Goal: Find contact information: Find contact information

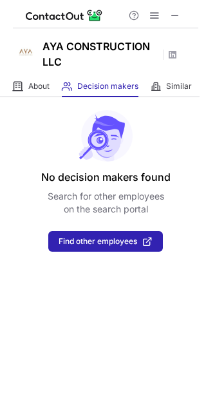
click at [173, 19] on span at bounding box center [175, 15] width 10 height 10
click at [175, 16] on span at bounding box center [175, 15] width 10 height 10
click at [176, 17] on span at bounding box center [175, 15] width 10 height 10
click at [173, 18] on span at bounding box center [175, 15] width 10 height 10
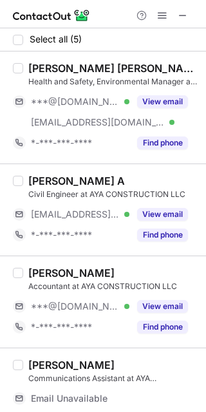
scroll to position [119, 0]
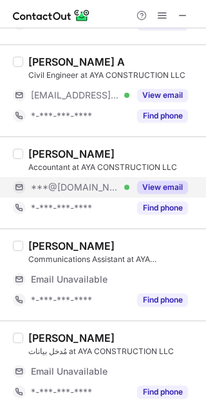
click at [147, 187] on button "View email" at bounding box center [162, 187] width 51 height 13
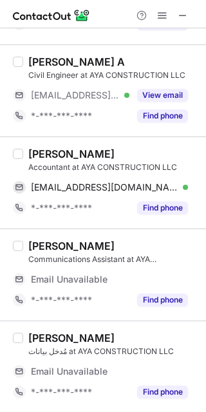
click at [54, 153] on div "Muhammad Rizwan" at bounding box center [71, 153] width 86 height 13
copy div "Muhammad"
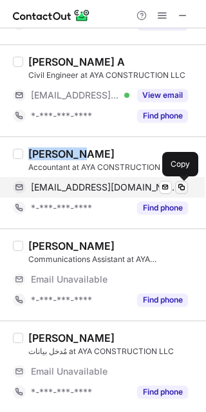
click at [181, 185] on span at bounding box center [181, 187] width 10 height 10
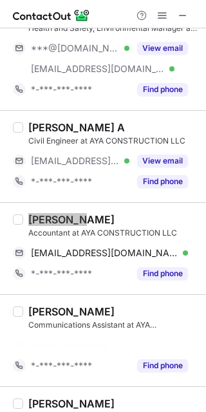
scroll to position [38, 0]
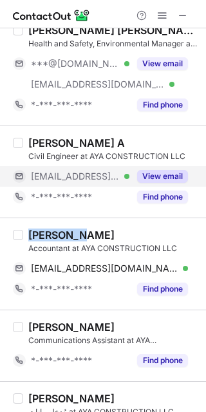
click at [161, 174] on button "View email" at bounding box center [162, 176] width 51 height 13
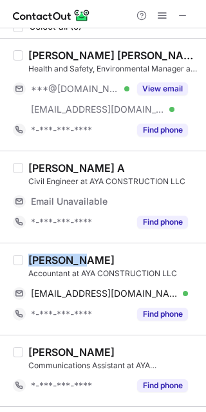
scroll to position [0, 0]
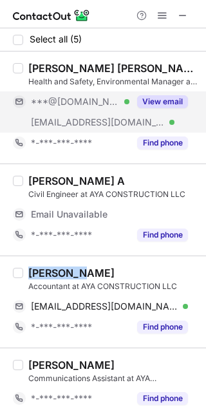
click at [145, 98] on button "View email" at bounding box center [162, 101] width 51 height 13
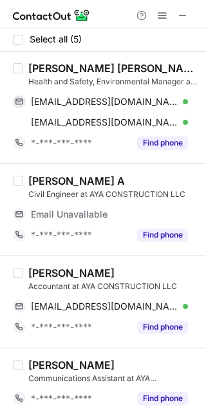
click at [42, 70] on div "Arun Pradeep" at bounding box center [113, 68] width 170 height 13
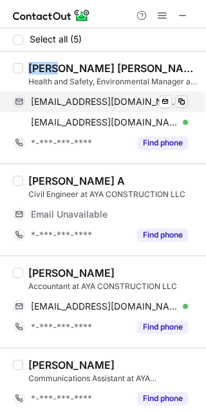
drag, startPoint x: 42, startPoint y: 70, endPoint x: 183, endPoint y: 99, distance: 144.1
click at [42, 70] on div "Arun Pradeep" at bounding box center [113, 68] width 170 height 13
copy div "Arun"
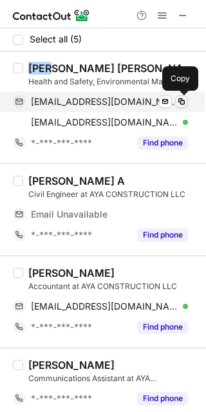
drag, startPoint x: 182, startPoint y: 99, endPoint x: 187, endPoint y: 107, distance: 9.5
click at [182, 99] on span at bounding box center [181, 102] width 10 height 10
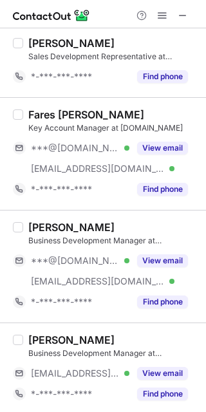
scroll to position [745, 0]
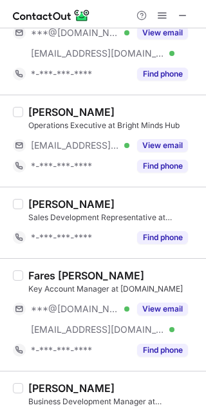
click at [161, 304] on button "View email" at bounding box center [162, 309] width 51 height 13
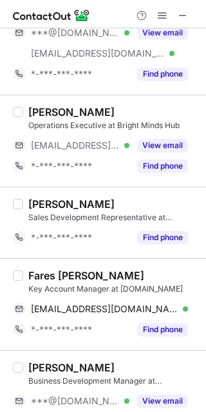
click at [39, 276] on div "Fares [PERSON_NAME]" at bounding box center [86, 275] width 116 height 13
copy div "Fares"
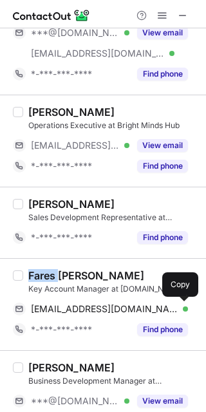
click at [180, 307] on span at bounding box center [181, 309] width 10 height 10
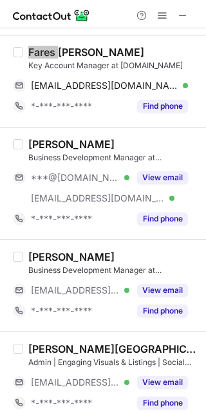
scroll to position [986, 0]
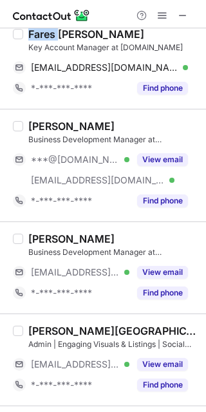
click at [154, 157] on button "View email" at bounding box center [162, 159] width 51 height 13
click at [46, 128] on div "Daniella Kello" at bounding box center [71, 126] width 86 height 13
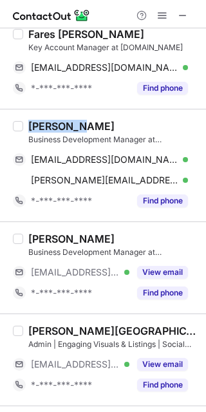
click at [46, 129] on div "Daniella Kello" at bounding box center [71, 126] width 86 height 13
copy div "Daniella"
click at [185, 160] on span at bounding box center [181, 160] width 10 height 10
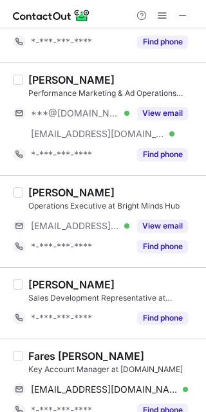
scroll to position [584, 0]
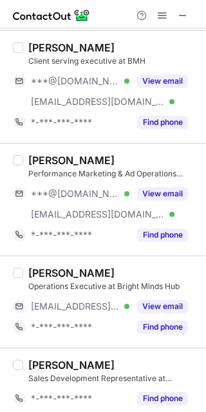
drag, startPoint x: 158, startPoint y: 194, endPoint x: 64, endPoint y: 170, distance: 97.1
click at [158, 194] on button "View email" at bounding box center [162, 193] width 51 height 13
click at [45, 159] on div "Mathew Rajan" at bounding box center [71, 160] width 86 height 13
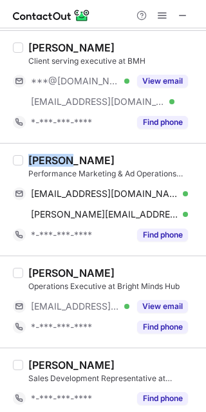
click at [45, 159] on div "Mathew Rajan" at bounding box center [71, 160] width 86 height 13
copy div "Mathew"
click at [187, 193] on button at bounding box center [181, 193] width 13 height 13
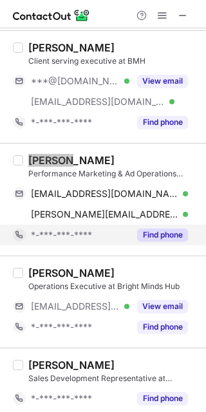
scroll to position [504, 0]
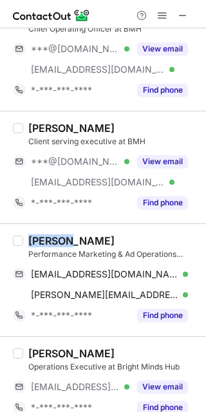
click at [163, 161] on button "View email" at bounding box center [162, 161] width 51 height 13
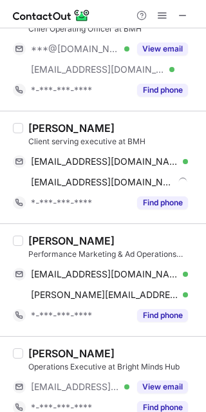
click at [50, 127] on div "Alegra Dias" at bounding box center [71, 128] width 86 height 13
click at [51, 127] on div "Alegra Dias" at bounding box center [71, 128] width 86 height 13
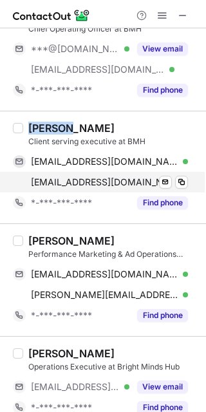
copy div "Alegra"
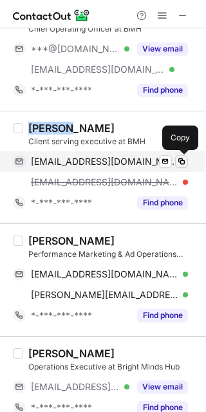
click at [180, 160] on span at bounding box center [181, 161] width 10 height 10
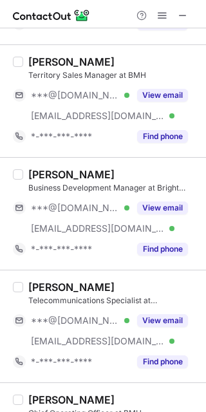
scroll to position [101, 0]
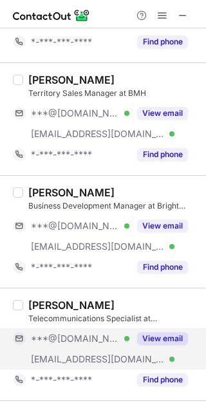
drag, startPoint x: 153, startPoint y: 333, endPoint x: 96, endPoint y: 318, distance: 59.2
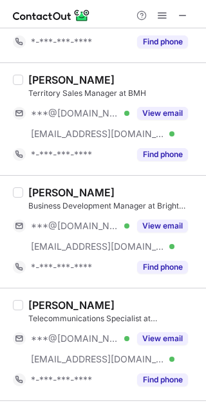
click at [153, 334] on button "View email" at bounding box center [162, 338] width 51 height 13
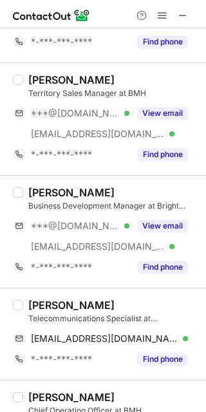
click at [53, 305] on div "Geraldine Dimayacyac" at bounding box center [71, 305] width 86 height 13
copy div "Geraldine"
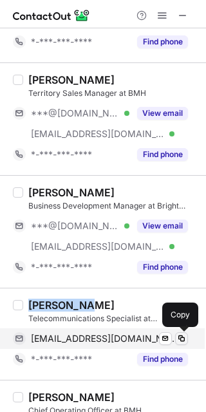
click at [184, 335] on span at bounding box center [181, 339] width 10 height 10
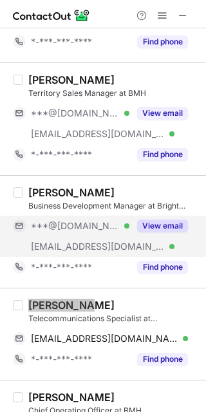
scroll to position [21, 0]
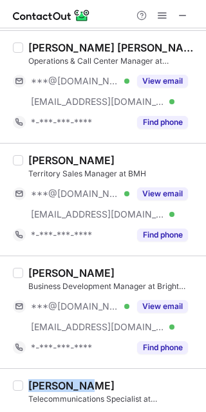
drag, startPoint x: 155, startPoint y: 308, endPoint x: 57, endPoint y: 278, distance: 102.4
click at [155, 308] on button "View email" at bounding box center [162, 306] width 51 height 13
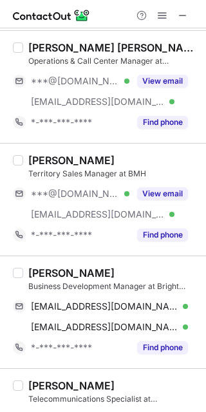
click at [39, 272] on div "Alaa Al Sabbagh" at bounding box center [71, 273] width 86 height 13
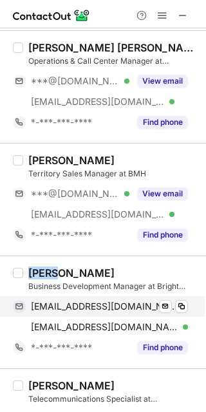
copy div "Alaa"
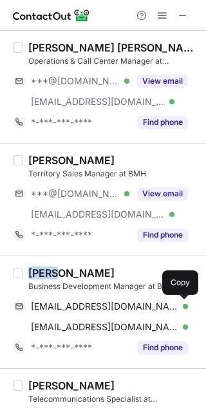
drag, startPoint x: 184, startPoint y: 301, endPoint x: 195, endPoint y: 336, distance: 37.3
click at [184, 301] on span at bounding box center [181, 306] width 10 height 10
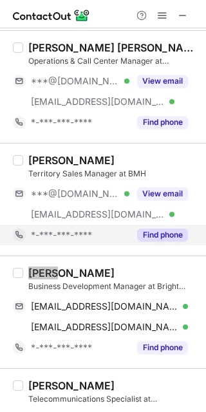
scroll to position [0, 0]
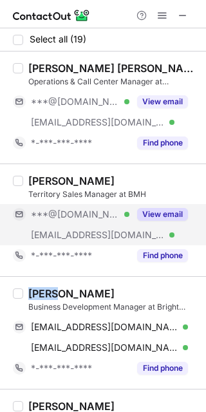
drag, startPoint x: 151, startPoint y: 212, endPoint x: 133, endPoint y: 209, distance: 18.9
click at [151, 212] on button "View email" at bounding box center [162, 214] width 51 height 13
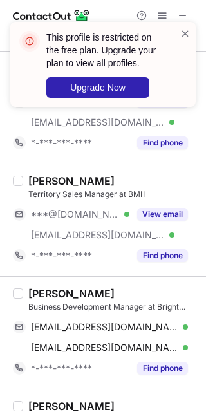
click at [48, 182] on div "Syed Zaidi" at bounding box center [71, 180] width 86 height 13
click at [182, 37] on span at bounding box center [185, 33] width 10 height 13
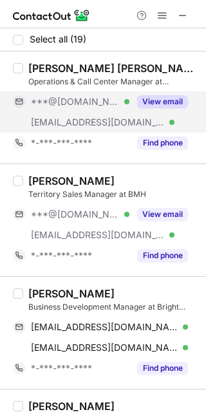
click at [147, 101] on button "View email" at bounding box center [162, 101] width 51 height 13
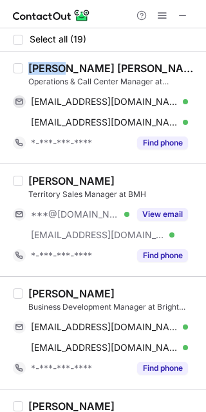
drag, startPoint x: 64, startPoint y: 68, endPoint x: 32, endPoint y: 71, distance: 32.3
click at [32, 71] on div "Wai Yan Htoo" at bounding box center [113, 68] width 170 height 13
drag, startPoint x: 68, startPoint y: 67, endPoint x: 33, endPoint y: 68, distance: 34.8
click at [33, 68] on div "Wai Yan Htoo" at bounding box center [113, 68] width 170 height 13
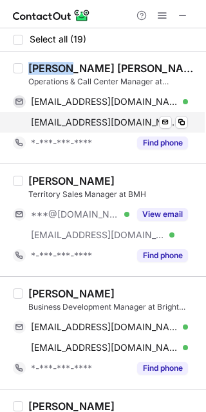
copy div "Wai Yan"
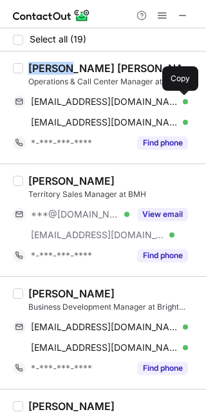
drag, startPoint x: 184, startPoint y: 105, endPoint x: 205, endPoint y: 130, distance: 33.3
click at [184, 104] on span at bounding box center [181, 102] width 10 height 10
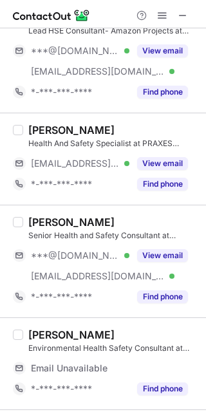
scroll to position [457, 0]
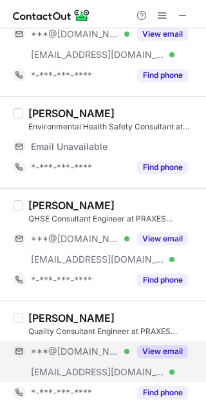
click at [164, 356] on div "View email" at bounding box center [158, 351] width 59 height 21
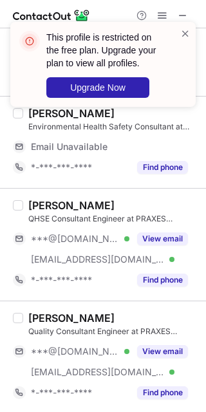
click at [38, 319] on div "Akhil Lalji" at bounding box center [71, 318] width 86 height 13
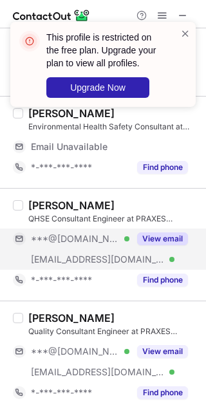
click at [160, 241] on button "View email" at bounding box center [162, 238] width 51 height 13
click at [56, 201] on div "Pradeep Suseelan" at bounding box center [71, 205] width 86 height 13
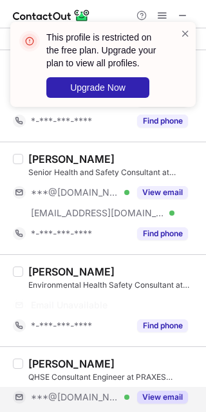
scroll to position [215, 0]
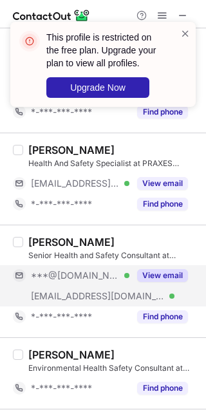
click at [157, 270] on button "View email" at bounding box center [162, 275] width 51 height 13
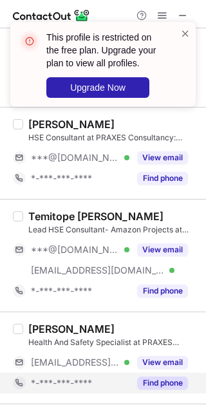
scroll to position [0, 0]
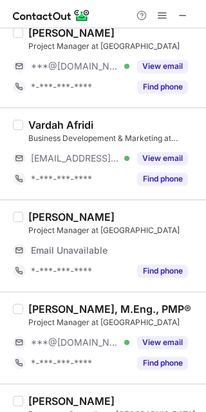
scroll to position [1017, 0]
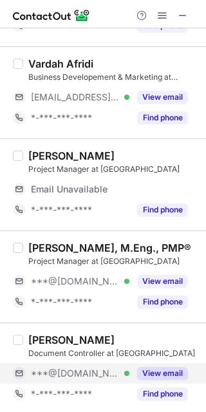
click at [154, 363] on div "View email" at bounding box center [158, 373] width 59 height 21
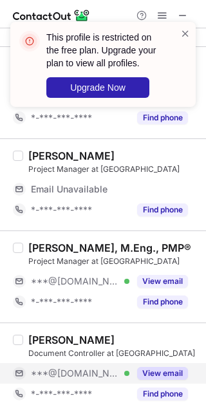
click at [42, 339] on div "Askar Ali" at bounding box center [71, 340] width 86 height 13
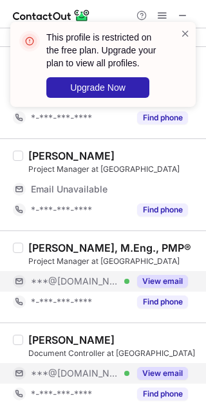
click at [166, 271] on div "View email" at bounding box center [158, 281] width 59 height 21
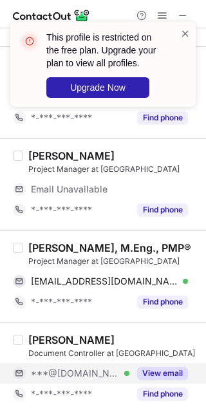
click at [55, 245] on div "Sandeep Bharadwaj Venugopal, M.Eng., PMP®" at bounding box center [109, 247] width 163 height 13
click at [54, 245] on div "Sandeep Bharadwaj Venugopal, M.Eng., PMP®" at bounding box center [109, 247] width 163 height 13
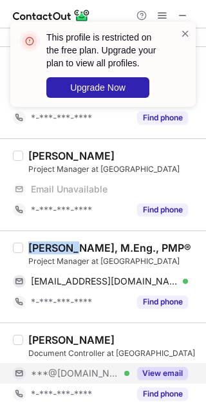
copy div "Sandeep"
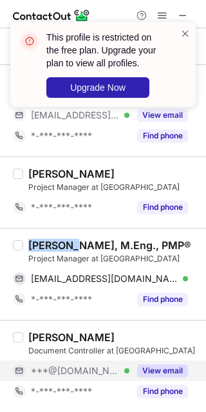
scroll to position [894, 0]
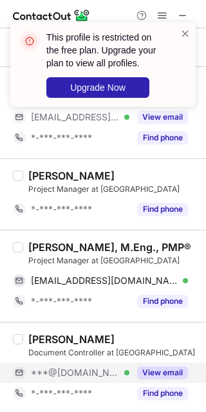
click at [188, 275] on div "mailsandeepvenugopal@gmail.com Verified Send email Copy" at bounding box center [100, 280] width 175 height 21
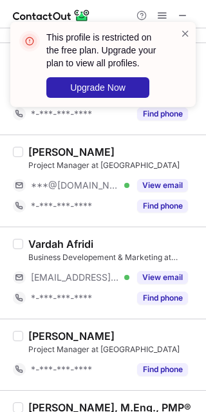
scroll to position [733, 0]
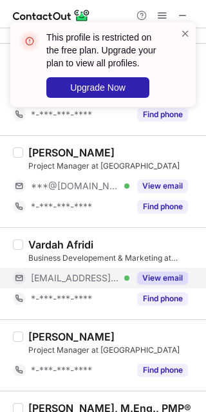
click at [149, 268] on div "View email" at bounding box center [158, 278] width 59 height 21
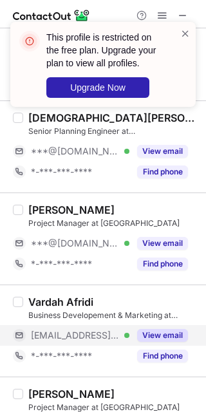
scroll to position [653, 0]
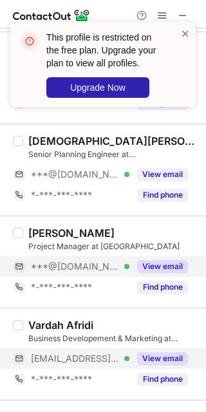
click at [164, 260] on button "View email" at bounding box center [162, 266] width 51 height 13
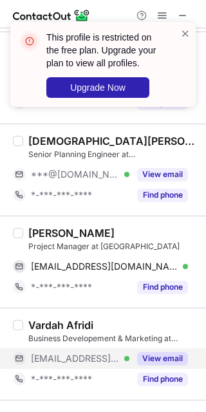
click at [44, 232] on div "Rohan Kang" at bounding box center [71, 233] width 86 height 13
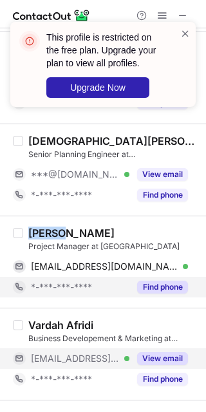
copy div "Rohan"
drag, startPoint x: 184, startPoint y: 267, endPoint x: 191, endPoint y: 285, distance: 19.0
click at [184, 267] on span at bounding box center [181, 266] width 10 height 10
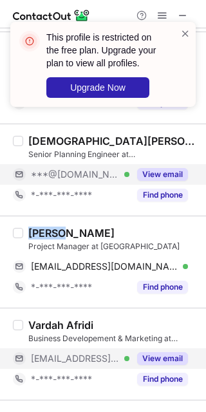
click at [169, 165] on div "View email" at bounding box center [158, 174] width 59 height 21
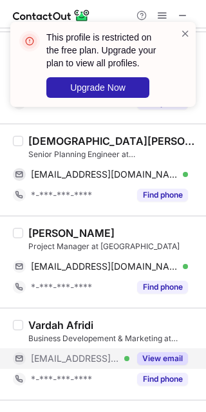
click at [59, 138] on div "Muhammad Ehab Khan, PE, PMP®, MEM, B.E(Civil)" at bounding box center [113, 141] width 170 height 13
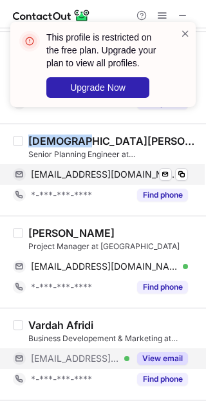
copy div "Muhammad"
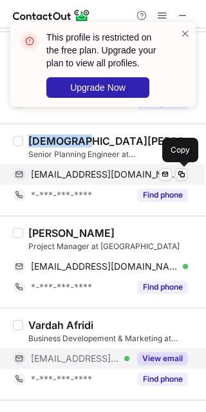
drag, startPoint x: 177, startPoint y: 174, endPoint x: 202, endPoint y: 198, distance: 34.2
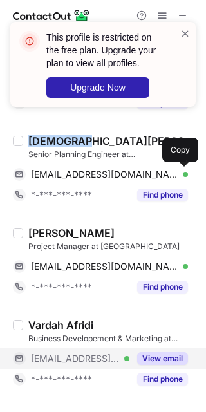
click at [178, 174] on span at bounding box center [181, 174] width 10 height 10
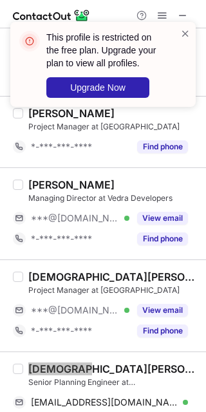
scroll to position [411, 0]
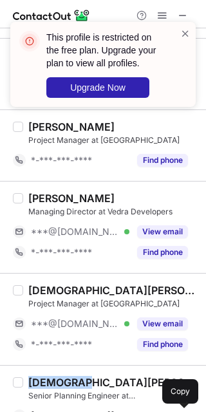
click at [168, 320] on button "View email" at bounding box center [162, 323] width 51 height 13
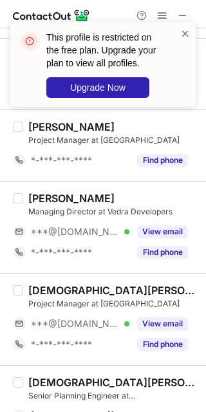
click at [55, 291] on div "Mohamed A." at bounding box center [113, 290] width 170 height 13
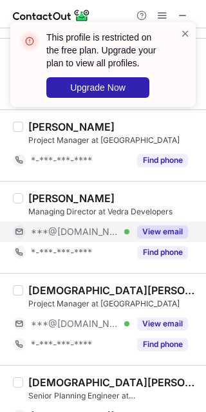
click at [168, 221] on div "View email" at bounding box center [158, 231] width 59 height 21
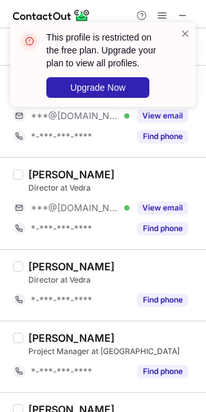
scroll to position [170, 0]
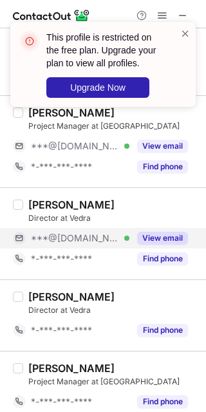
click at [151, 228] on div "View email" at bounding box center [158, 238] width 59 height 21
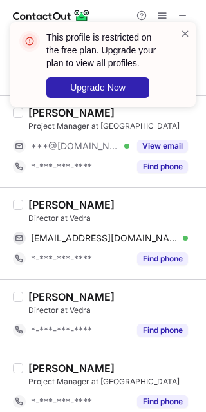
click at [45, 200] on div "Khalil Ayyoub" at bounding box center [71, 204] width 86 height 13
drag, startPoint x: 45, startPoint y: 200, endPoint x: 203, endPoint y: 227, distance: 160.6
click at [48, 201] on div "Khalil Ayyoub" at bounding box center [71, 204] width 86 height 13
copy div "Khalil"
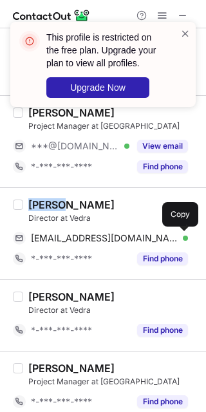
drag, startPoint x: 185, startPoint y: 238, endPoint x: 205, endPoint y: 263, distance: 32.1
click at [185, 238] on span at bounding box center [181, 238] width 10 height 10
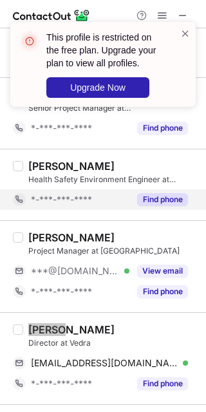
scroll to position [9, 0]
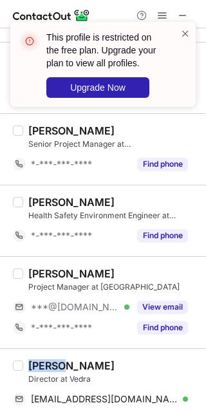
drag, startPoint x: 162, startPoint y: 301, endPoint x: 124, endPoint y: 293, distance: 39.4
click at [162, 301] on button "View email" at bounding box center [162, 307] width 51 height 13
click at [44, 272] on div "Katie Budgen" at bounding box center [71, 273] width 86 height 13
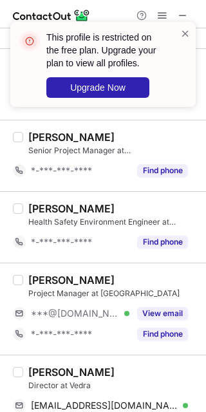
scroll to position [0, 0]
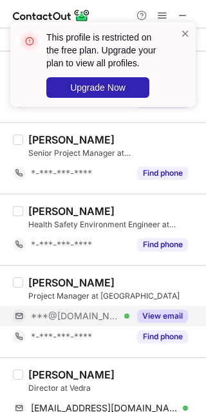
click at [160, 317] on button "View email" at bounding box center [162, 316] width 51 height 13
click at [183, 28] on span at bounding box center [185, 33] width 10 height 13
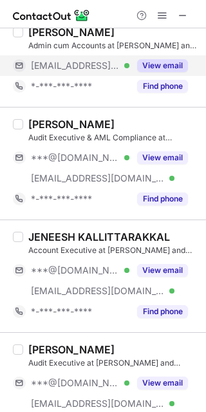
scroll to position [1120, 0]
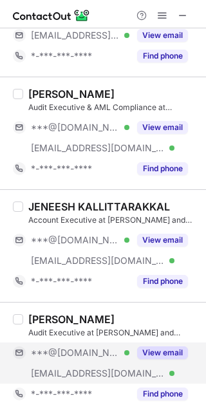
click at [155, 346] on button "View email" at bounding box center [162, 352] width 51 height 13
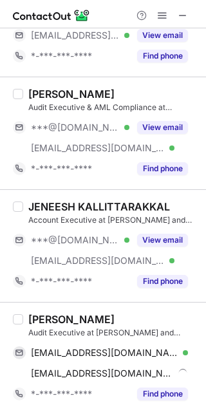
click at [38, 317] on div "[PERSON_NAME]" at bounding box center [71, 319] width 86 height 13
click at [40, 317] on div "[PERSON_NAME]" at bounding box center [71, 319] width 86 height 13
copy div "Rejo"
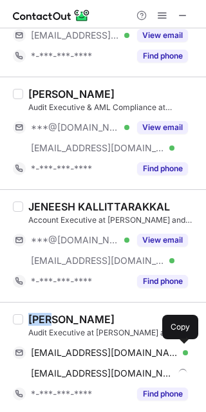
drag, startPoint x: 180, startPoint y: 350, endPoint x: 202, endPoint y: 337, distance: 24.8
click at [180, 350] on span at bounding box center [181, 353] width 10 height 10
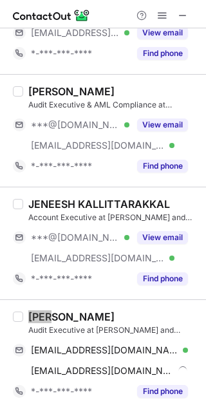
scroll to position [1100, 0]
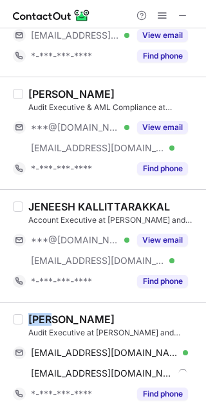
click at [151, 214] on div "Account Executive at [PERSON_NAME] and Pecker" at bounding box center [113, 220] width 170 height 12
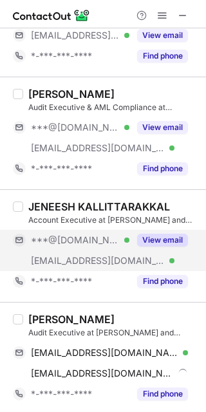
click at [156, 230] on div "View email" at bounding box center [158, 240] width 59 height 21
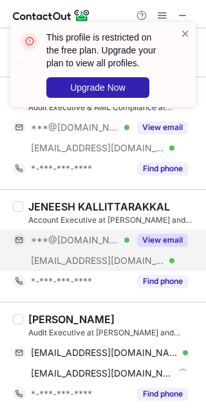
click at [62, 204] on div "JENEESH KALLITTARAKKAL" at bounding box center [99, 206] width 142 height 13
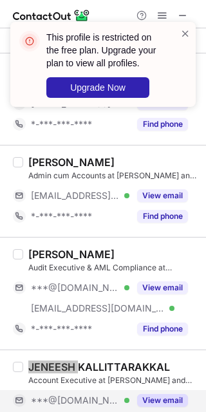
scroll to position [939, 0]
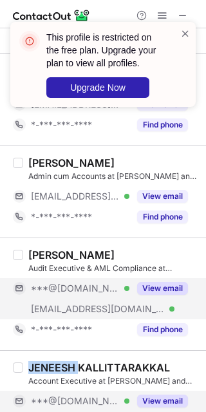
click at [167, 285] on button "View email" at bounding box center [162, 288] width 51 height 13
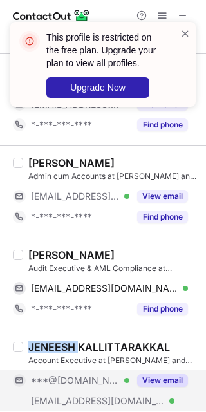
click at [43, 249] on div "[PERSON_NAME]" at bounding box center [71, 255] width 86 height 13
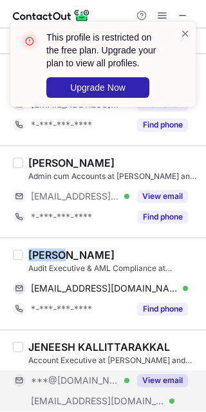
click at [43, 249] on div "[PERSON_NAME]" at bounding box center [71, 255] width 86 height 13
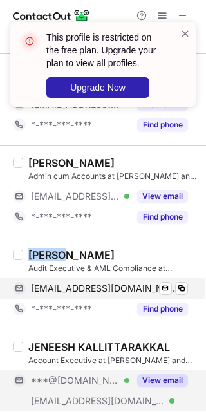
copy div "[PERSON_NAME]"
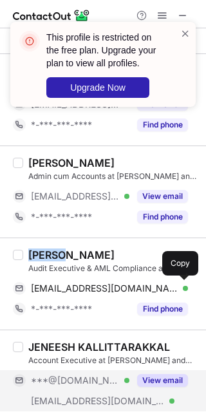
drag, startPoint x: 181, startPoint y: 283, endPoint x: 203, endPoint y: 304, distance: 30.5
click at [181, 283] on span at bounding box center [181, 288] width 10 height 10
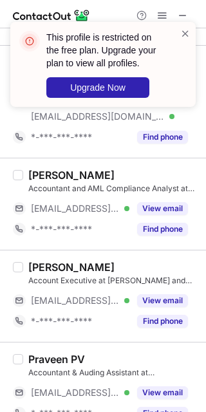
scroll to position [214, 0]
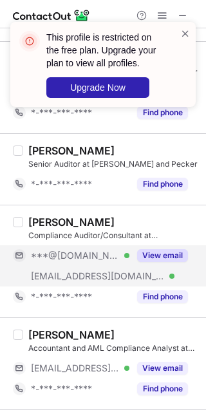
click at [169, 257] on button "View email" at bounding box center [162, 255] width 51 height 13
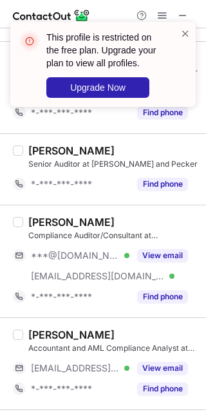
click at [55, 223] on div "SUJITHA SRIRAM" at bounding box center [71, 222] width 86 height 13
copy div "SUJITHA"
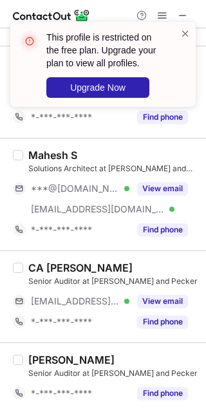
scroll to position [0, 0]
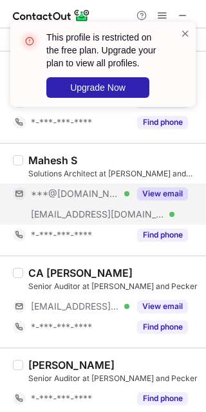
click at [158, 194] on button "View email" at bounding box center [162, 193] width 51 height 13
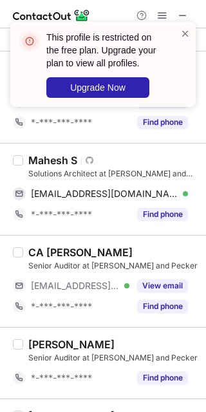
click at [44, 160] on div "Mahesh S" at bounding box center [52, 160] width 49 height 13
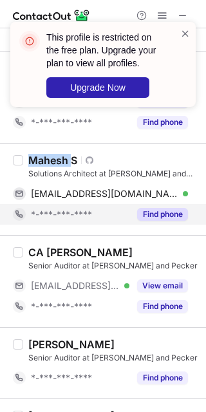
drag, startPoint x: 44, startPoint y: 159, endPoint x: 185, endPoint y: 207, distance: 149.7
click at [58, 164] on div "Mahesh S" at bounding box center [52, 160] width 49 height 13
copy div "Mahesh"
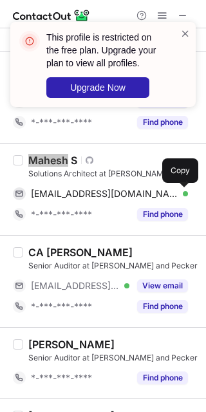
click at [184, 195] on span at bounding box center [181, 194] width 10 height 10
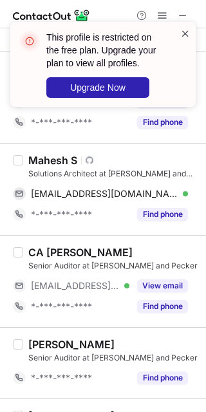
click at [182, 37] on span at bounding box center [185, 33] width 10 height 13
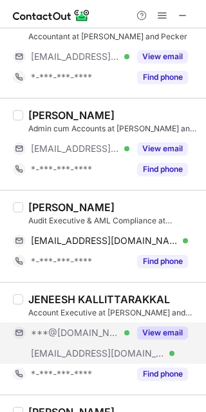
scroll to position [1059, 0]
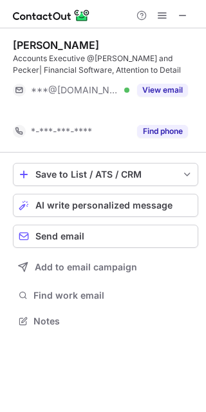
scroll to position [6, 6]
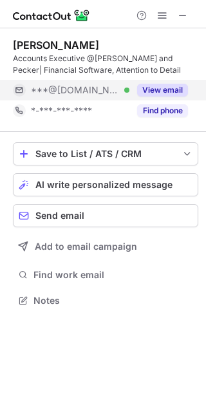
click at [142, 89] on button "View email" at bounding box center [162, 90] width 51 height 13
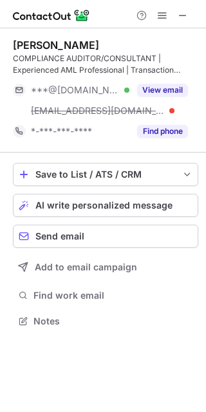
scroll to position [312, 206]
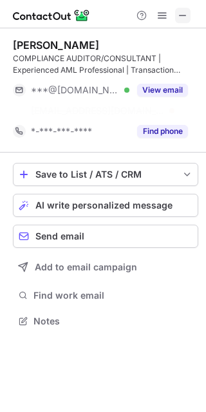
click at [187, 14] on span at bounding box center [183, 15] width 10 height 10
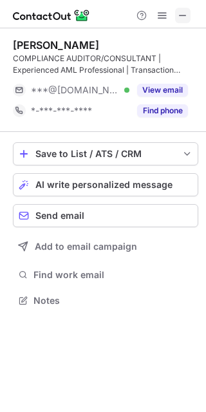
scroll to position [6, 6]
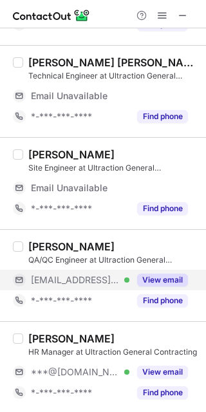
scroll to position [647, 0]
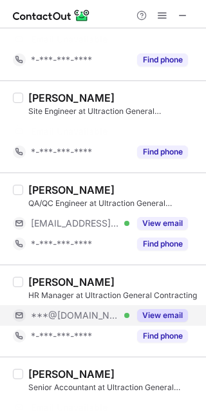
click at [158, 309] on button "View email" at bounding box center [162, 315] width 51 height 13
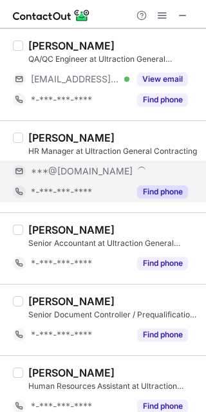
scroll to position [625, 0]
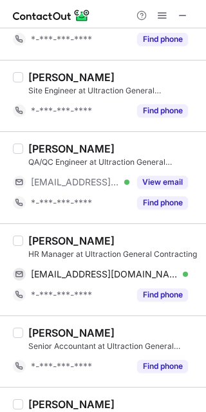
click at [46, 245] on div "Waqas Ahmed HR Manager at Ultraction General Contracting" at bounding box center [113, 247] width 170 height 26
click at [49, 237] on div "Waqas Ahmed" at bounding box center [71, 240] width 86 height 13
copy div "Waqas"
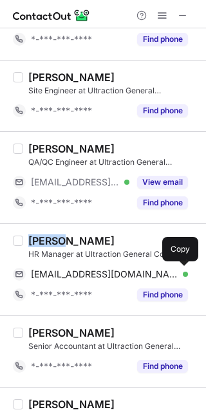
drag, startPoint x: 185, startPoint y: 272, endPoint x: 202, endPoint y: 249, distance: 29.5
click at [185, 271] on span at bounding box center [181, 274] width 10 height 10
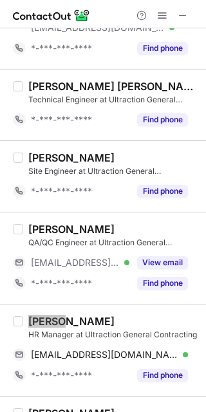
scroll to position [383, 0]
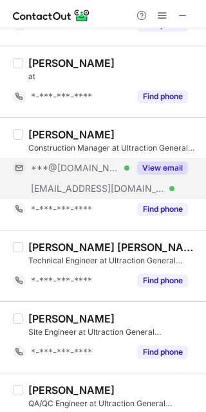
click at [164, 167] on button "View email" at bounding box center [162, 168] width 51 height 13
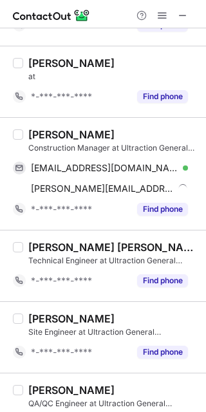
click at [57, 137] on div "Ahmed Magdy" at bounding box center [71, 134] width 86 height 13
copy div "Ahmed"
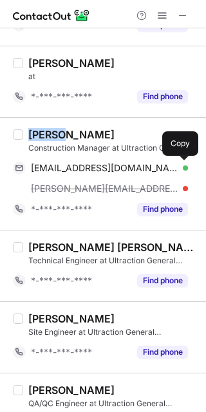
drag, startPoint x: 181, startPoint y: 167, endPoint x: 205, endPoint y: 194, distance: 36.9
click at [181, 167] on span at bounding box center [181, 168] width 10 height 10
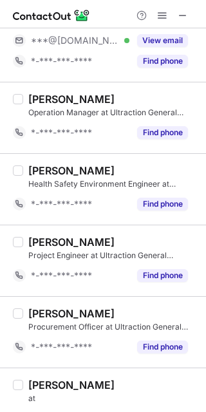
scroll to position [0, 0]
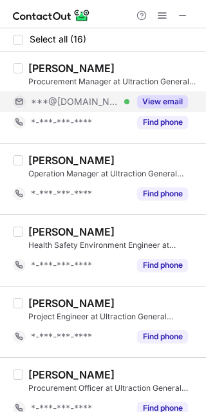
click at [162, 104] on button "View email" at bounding box center [162, 101] width 51 height 13
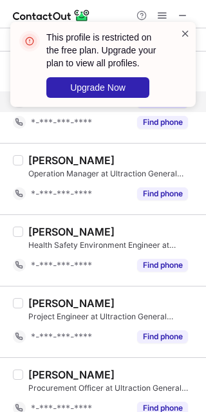
click at [187, 33] on span at bounding box center [185, 33] width 10 height 13
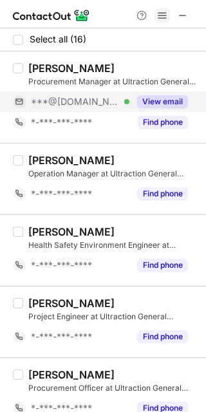
click at [162, 17] on span at bounding box center [162, 15] width 10 height 10
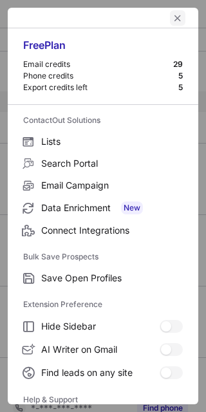
click at [170, 17] on button "left-button" at bounding box center [177, 17] width 15 height 15
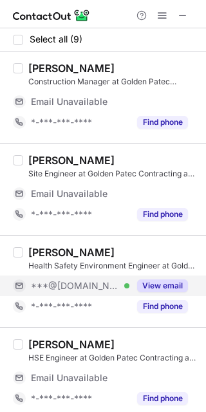
click at [173, 288] on button "View email" at bounding box center [162, 285] width 51 height 13
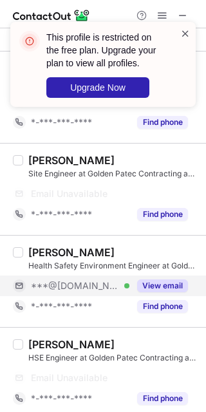
click at [184, 35] on span at bounding box center [185, 33] width 10 height 13
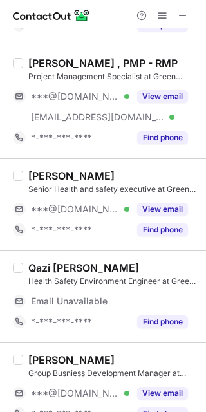
scroll to position [579, 0]
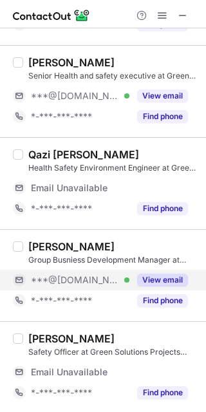
click at [158, 281] on button "View email" at bounding box center [162, 280] width 51 height 13
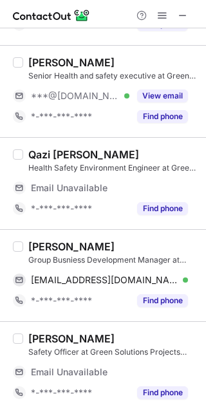
click at [52, 247] on div "[PERSON_NAME]" at bounding box center [71, 246] width 86 height 13
click at [52, 247] on div "Mohsin Shamsi" at bounding box center [71, 246] width 86 height 13
copy div "Mohsin"
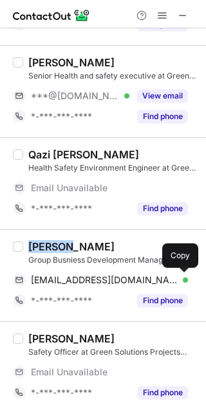
drag, startPoint x: 180, startPoint y: 281, endPoint x: 205, endPoint y: 281, distance: 24.5
click at [180, 281] on span at bounding box center [181, 280] width 10 height 10
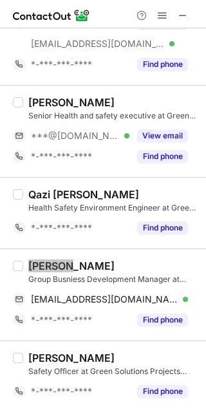
scroll to position [457, 0]
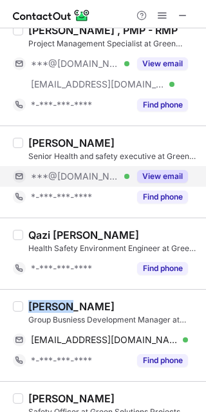
drag, startPoint x: 151, startPoint y: 176, endPoint x: 66, endPoint y: 143, distance: 91.3
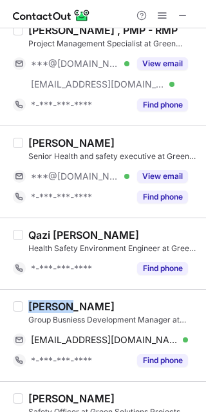
click at [151, 176] on button "View email" at bounding box center [162, 176] width 51 height 13
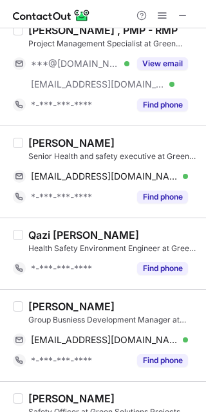
click at [53, 140] on div "Sohaib Noor" at bounding box center [71, 143] width 86 height 13
click at [53, 141] on div "Sohaib Noor" at bounding box center [71, 143] width 86 height 13
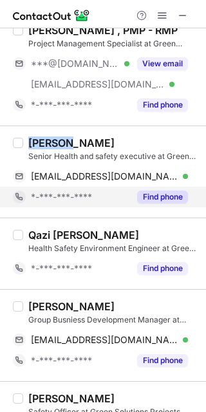
copy div "Sohaib"
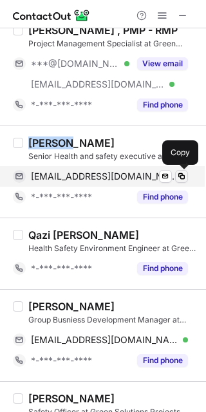
drag, startPoint x: 176, startPoint y: 175, endPoint x: 185, endPoint y: 176, distance: 8.5
click at [177, 175] on span at bounding box center [181, 176] width 10 height 10
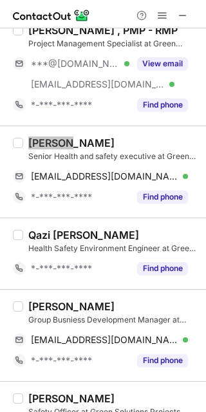
scroll to position [296, 0]
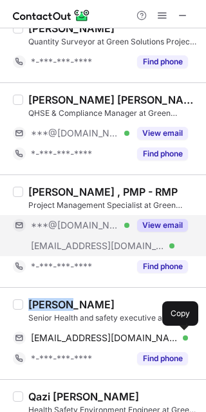
drag, startPoint x: 149, startPoint y: 217, endPoint x: 41, endPoint y: 199, distance: 109.0
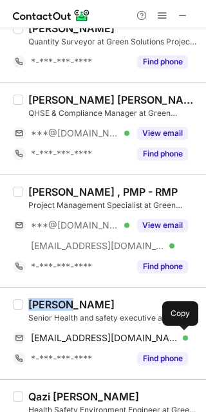
click at [149, 219] on button "View email" at bounding box center [162, 225] width 51 height 13
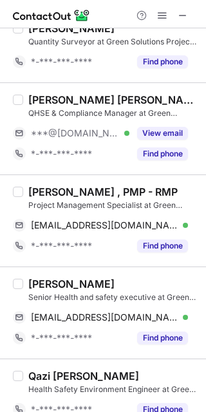
click at [46, 193] on div "Hussam Ahmad , PMP - RMP" at bounding box center [102, 191] width 149 height 13
drag, startPoint x: 46, startPoint y: 193, endPoint x: 193, endPoint y: 252, distance: 158.3
click at [47, 193] on div "Hussam Ahmad , PMP - RMP" at bounding box center [102, 191] width 149 height 13
copy div "Hussam"
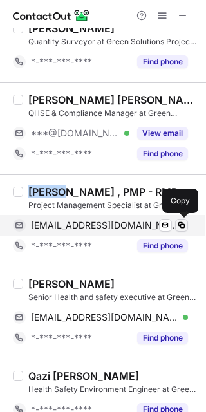
drag, startPoint x: 179, startPoint y: 223, endPoint x: 200, endPoint y: 236, distance: 24.0
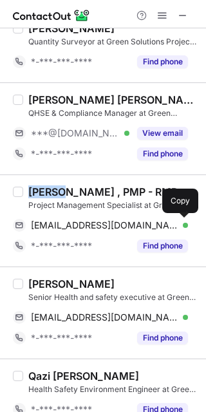
click at [180, 223] on span at bounding box center [181, 225] width 10 height 10
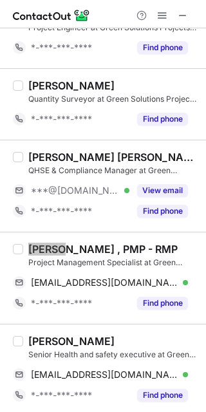
scroll to position [216, 0]
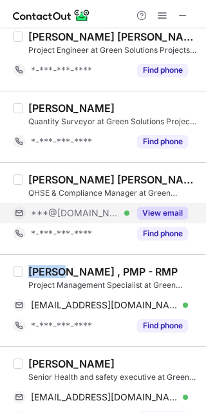
click at [158, 216] on button "View email" at bounding box center [162, 213] width 51 height 13
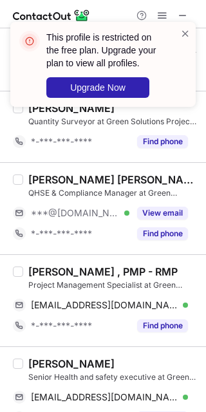
click at [48, 182] on div "Usama Anees Malik" at bounding box center [113, 179] width 170 height 13
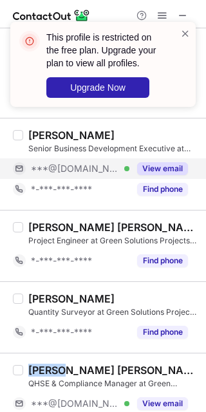
scroll to position [0, 0]
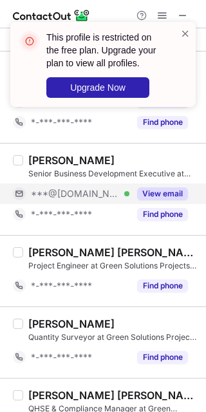
click at [159, 186] on div "View email" at bounding box center [158, 194] width 59 height 21
click at [188, 33] on span at bounding box center [185, 33] width 10 height 13
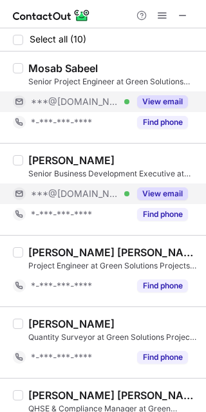
click at [151, 104] on button "View email" at bounding box center [162, 101] width 51 height 13
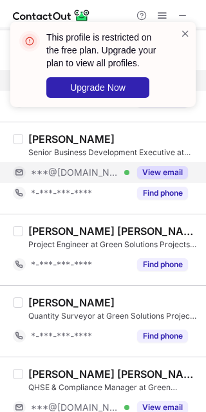
scroll to position [80, 0]
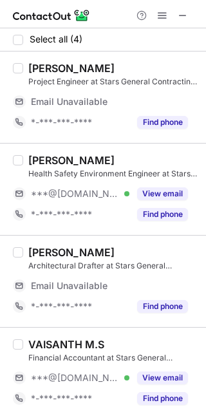
scroll to position [6, 0]
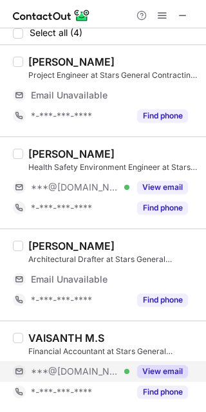
click at [138, 363] on div "View email" at bounding box center [158, 371] width 59 height 21
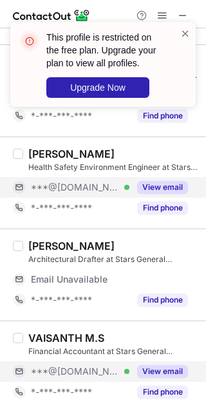
click at [160, 182] on button "View email" at bounding box center [162, 187] width 51 height 13
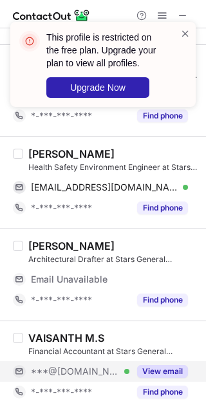
click at [41, 156] on div "[PERSON_NAME]" at bounding box center [71, 153] width 86 height 13
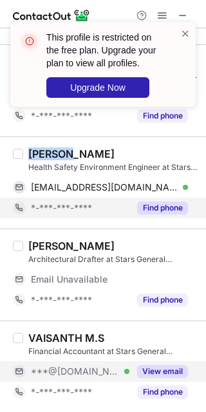
copy div "Waheed"
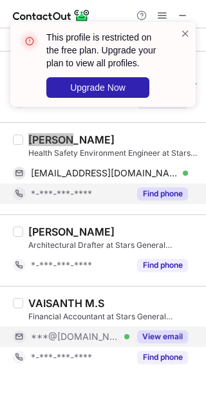
scroll to position [0, 0]
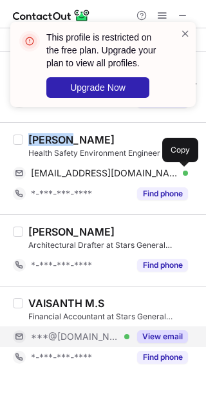
drag, startPoint x: 179, startPoint y: 174, endPoint x: 201, endPoint y: 185, distance: 24.5
click at [180, 174] on span at bounding box center [181, 173] width 10 height 10
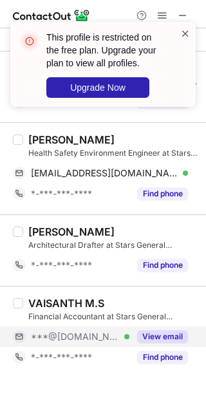
drag, startPoint x: 186, startPoint y: 32, endPoint x: 174, endPoint y: 28, distance: 13.0
click at [185, 32] on span at bounding box center [185, 33] width 10 height 13
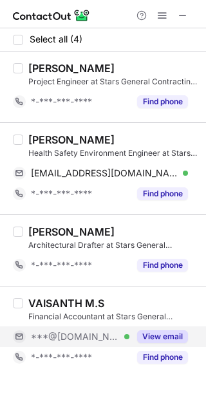
click at [161, 17] on div "This profile is restricted on the free plan. Upgrade your plan to view all prof…" at bounding box center [103, 22] width 206 height 26
click at [160, 17] on span at bounding box center [162, 15] width 10 height 10
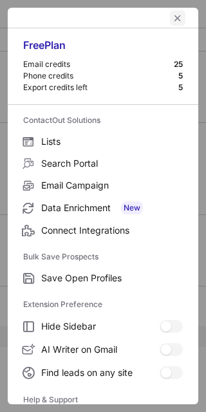
click at [173, 17] on span "left-button" at bounding box center [178, 18] width 10 height 10
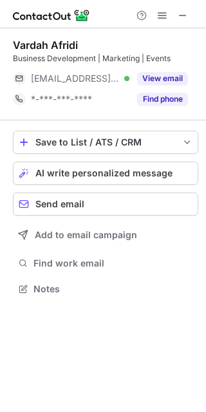
scroll to position [279, 206]
click at [184, 18] on span at bounding box center [183, 15] width 10 height 10
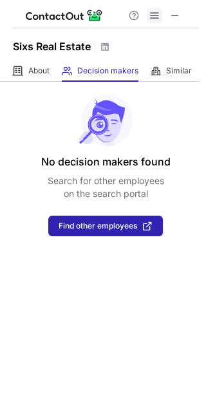
click at [153, 13] on span at bounding box center [154, 15] width 10 height 10
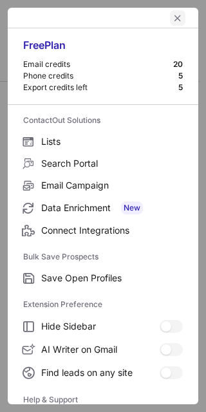
click at [173, 17] on span "left-button" at bounding box center [178, 18] width 10 height 10
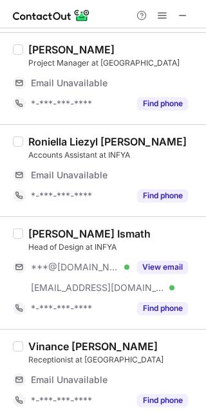
scroll to position [670, 0]
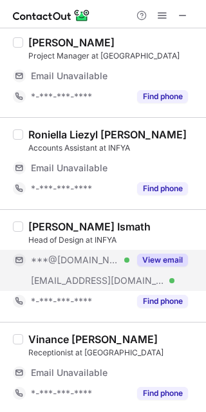
drag, startPoint x: 155, startPoint y: 257, endPoint x: 71, endPoint y: 245, distance: 84.5
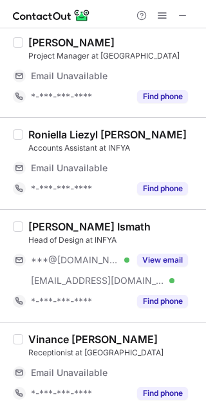
click at [155, 256] on button "View email" at bounding box center [162, 260] width 51 height 13
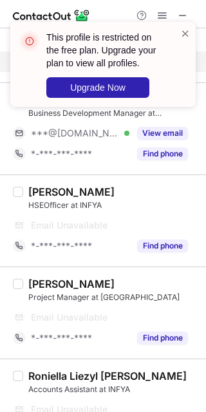
scroll to position [268, 0]
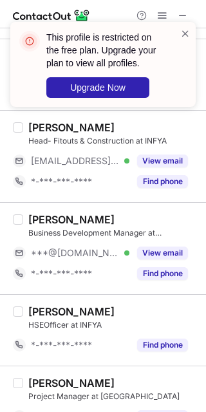
click at [171, 285] on div "[PERSON_NAME] Business Development Manager at INFYA ***@[DOMAIN_NAME] Verified …" at bounding box center [103, 248] width 206 height 92
click at [143, 238] on div "[PERSON_NAME] Business Development Manager at INFYA ***@[DOMAIN_NAME] Verified …" at bounding box center [110, 248] width 175 height 71
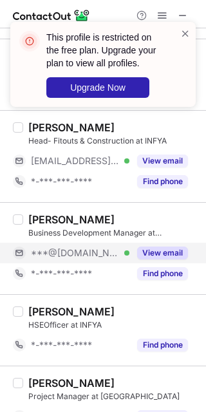
click at [166, 247] on button "View email" at bounding box center [162, 253] width 51 height 13
click at [40, 217] on div "Rodlen Maravilla" at bounding box center [71, 219] width 86 height 13
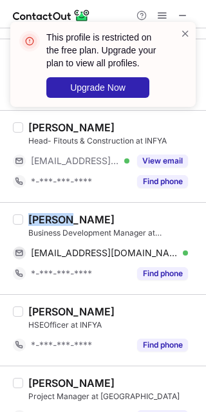
click at [40, 217] on div "Rodlen Maravilla" at bounding box center [71, 219] width 86 height 13
copy div "Rodlen"
drag, startPoint x: 181, startPoint y: 253, endPoint x: 198, endPoint y: 246, distance: 18.2
click at [182, 252] on span at bounding box center [181, 253] width 10 height 10
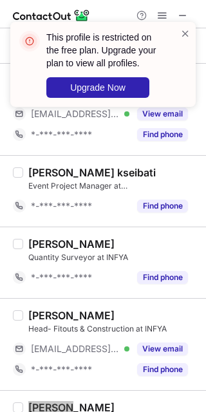
scroll to position [0, 0]
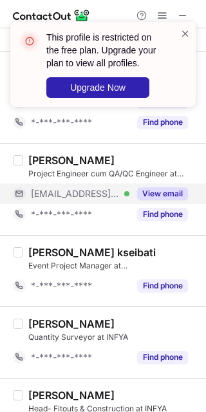
drag, startPoint x: 147, startPoint y: 189, endPoint x: 64, endPoint y: 173, distance: 84.5
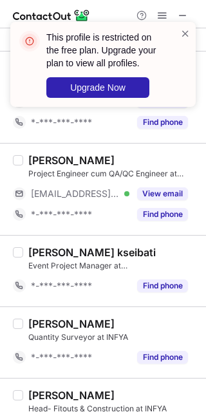
click at [147, 189] on button "View email" at bounding box center [162, 193] width 51 height 13
drag, startPoint x: 187, startPoint y: 33, endPoint x: 185, endPoint y: 46, distance: 13.1
click at [187, 33] on span at bounding box center [185, 33] width 10 height 13
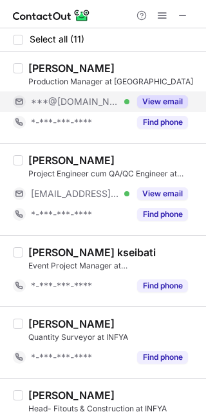
click at [154, 100] on button "View email" at bounding box center [162, 101] width 51 height 13
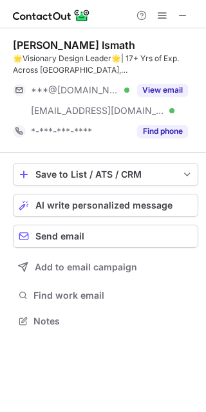
scroll to position [312, 206]
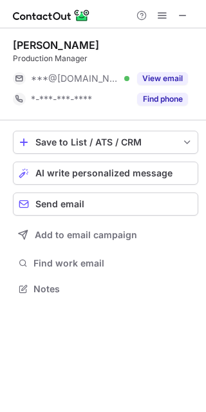
scroll to position [279, 206]
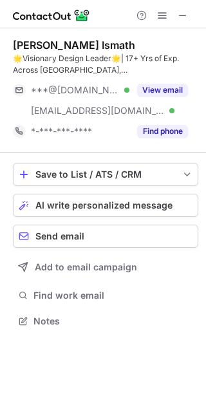
scroll to position [312, 206]
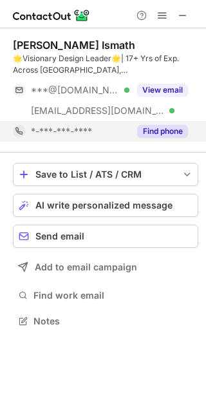
click at [102, 126] on div "*-***-***-****" at bounding box center [80, 132] width 99 height 12
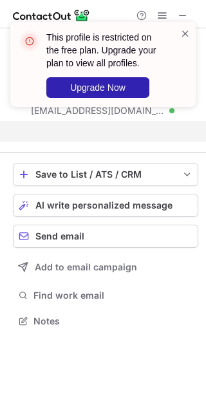
scroll to position [6, 6]
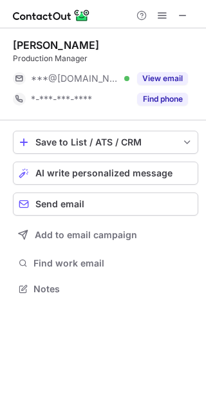
scroll to position [279, 206]
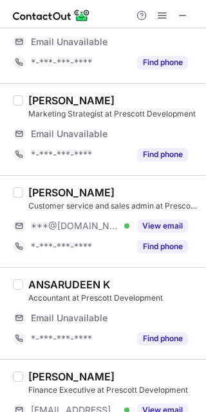
scroll to position [2019, 0]
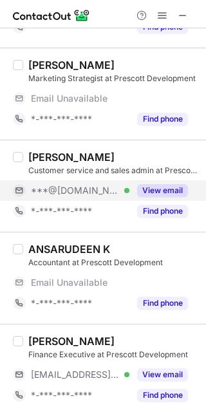
click at [155, 184] on button "View email" at bounding box center [162, 190] width 51 height 13
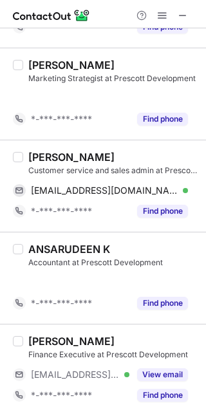
click at [42, 140] on div "[PERSON_NAME] Marketing Strategist at [GEOGRAPHIC_DATA] Development Email Unava…" at bounding box center [103, 94] width 206 height 92
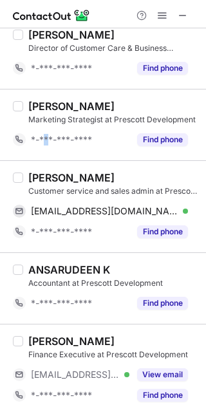
click at [42, 155] on div "[PERSON_NAME] Marketing Strategist at Prescott Development *-***-***-**** Find …" at bounding box center [103, 124] width 206 height 71
click at [44, 173] on div "[PERSON_NAME]" at bounding box center [71, 177] width 86 height 13
copy div "Kenza"
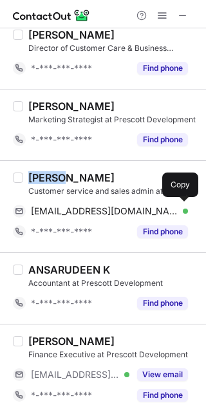
drag, startPoint x: 184, startPoint y: 206, endPoint x: 203, endPoint y: 179, distance: 33.2
click at [184, 206] on span at bounding box center [181, 211] width 10 height 10
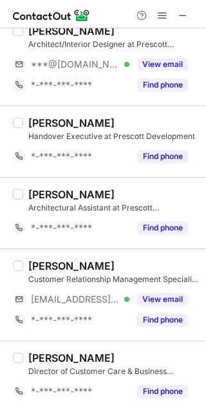
scroll to position [1431, 0]
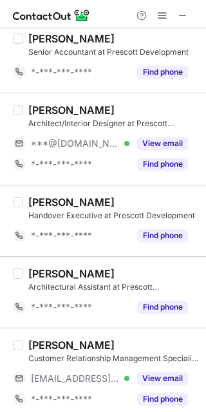
drag, startPoint x: 169, startPoint y: 142, endPoint x: 89, endPoint y: 130, distance: 80.0
click at [169, 142] on button "View email" at bounding box center [162, 143] width 51 height 13
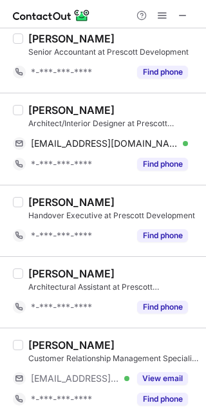
click at [42, 107] on div "[PERSON_NAME]" at bounding box center [71, 110] width 86 height 13
copy div "Saad"
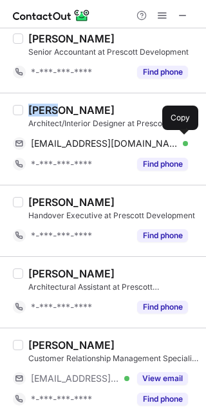
drag, startPoint x: 186, startPoint y: 138, endPoint x: 203, endPoint y: 125, distance: 21.5
click at [186, 138] on span at bounding box center [181, 143] width 10 height 10
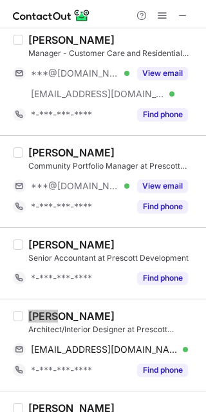
scroll to position [1190, 0]
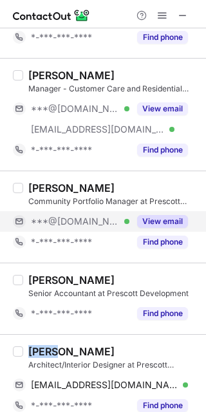
click at [160, 215] on button "View email" at bounding box center [162, 221] width 51 height 13
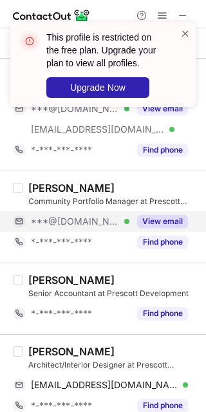
click at [44, 187] on div "Mahboob Shahid" at bounding box center [71, 188] width 86 height 13
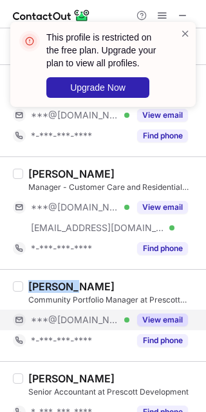
scroll to position [1029, 0]
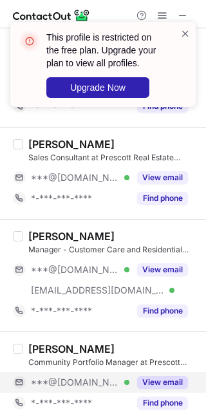
click at [164, 255] on div "Ahmed Yossry Manager - Customer Care and Residential Handovers at Prescott Deve…" at bounding box center [110, 275] width 175 height 91
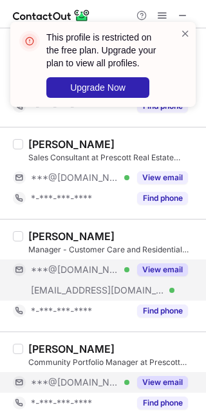
click at [166, 259] on div "View email" at bounding box center [158, 269] width 59 height 21
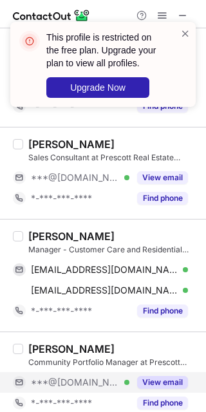
click at [44, 236] on div "Ahmed Yossry" at bounding box center [71, 236] width 86 height 13
copy div "Ahmed"
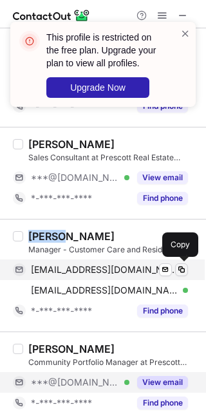
drag, startPoint x: 179, startPoint y: 265, endPoint x: 201, endPoint y: 252, distance: 25.4
click at [179, 265] on span at bounding box center [181, 270] width 10 height 10
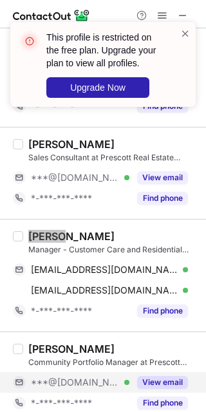
scroll to position [948, 0]
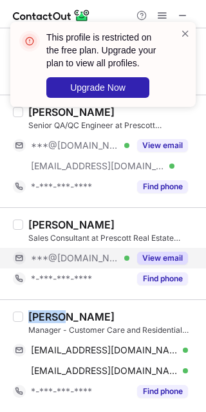
click at [156, 255] on button "View email" at bounding box center [162, 258] width 51 height 13
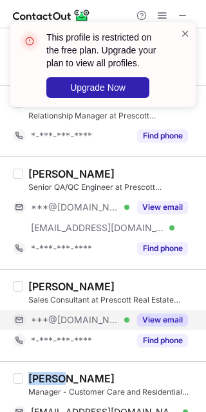
scroll to position [868, 0]
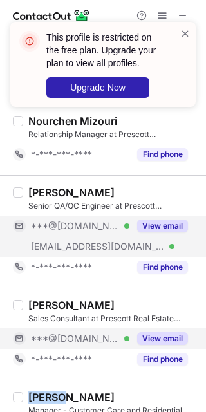
click at [147, 227] on button "View email" at bounding box center [162, 226] width 51 height 13
click at [39, 189] on div "VIJAY KISHORE V" at bounding box center [71, 192] width 86 height 13
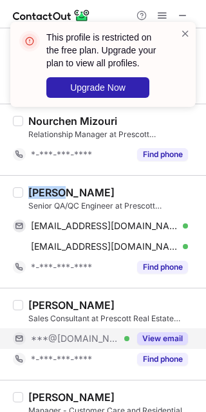
click at [39, 189] on div "VIJAY KISHORE V" at bounding box center [71, 192] width 86 height 13
copy div "VIJAY"
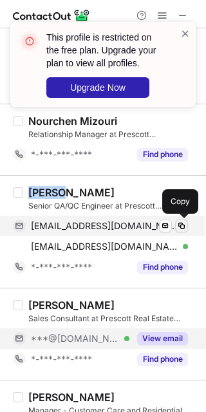
drag, startPoint x: 180, startPoint y: 223, endPoint x: 200, endPoint y: 199, distance: 31.6
click at [181, 223] on span at bounding box center [181, 226] width 10 height 10
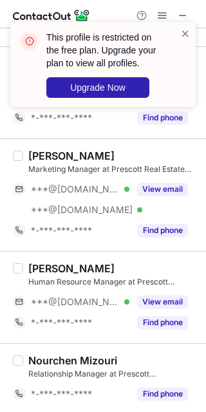
scroll to position [626, 0]
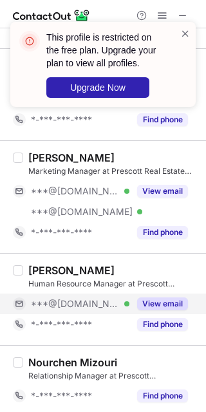
click at [156, 304] on button "View email" at bounding box center [162, 303] width 51 height 13
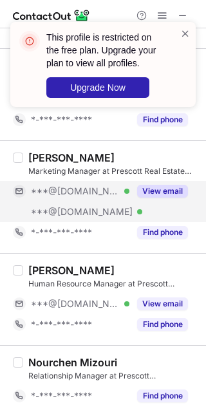
click at [162, 196] on button "View email" at bounding box center [162, 191] width 51 height 13
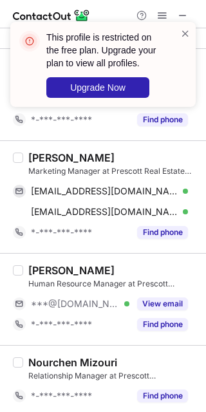
click at [64, 156] on div "Muhammad Umair" at bounding box center [71, 157] width 86 height 13
copy div "Muhammad"
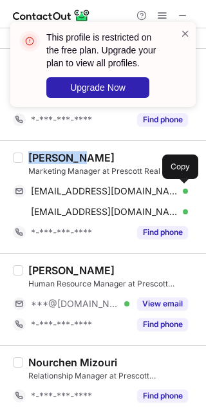
drag, startPoint x: 180, startPoint y: 188, endPoint x: 201, endPoint y: 182, distance: 21.6
click at [181, 187] on span at bounding box center [181, 191] width 10 height 10
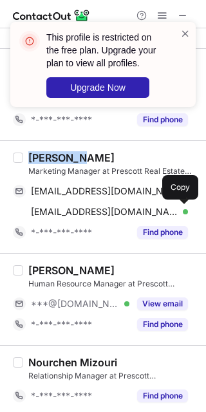
drag, startPoint x: 183, startPoint y: 205, endPoint x: 204, endPoint y: 198, distance: 22.6
click at [183, 207] on span at bounding box center [181, 212] width 10 height 10
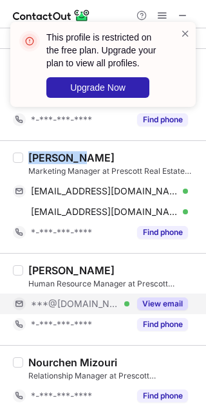
click at [158, 297] on button "View email" at bounding box center [162, 303] width 51 height 13
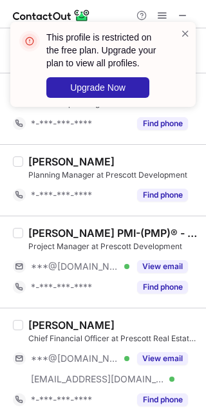
scroll to position [224, 0]
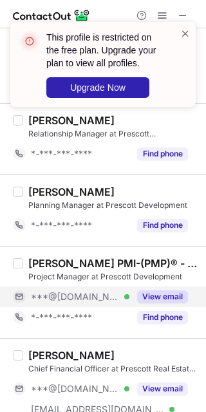
click at [167, 290] on button "View email" at bounding box center [162, 296] width 51 height 13
click at [61, 263] on div "Muhammad Ahmad PMI-(PMP)® - DM Unlimited," at bounding box center [113, 263] width 170 height 13
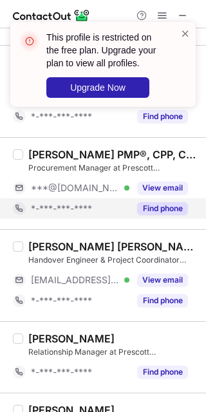
scroll to position [0, 0]
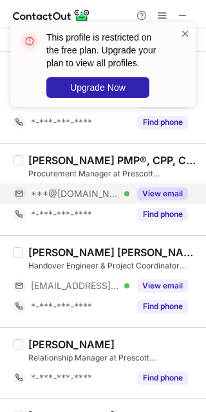
click at [165, 186] on div "View email" at bounding box center [158, 194] width 59 height 21
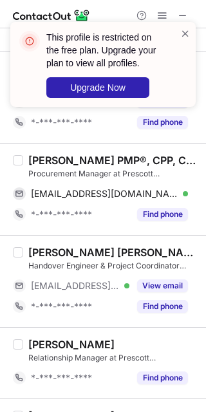
click at [65, 162] on div "Ahamed Askar PMP®, CPP, CPPM" at bounding box center [113, 160] width 170 height 13
copy div "Ahamed"
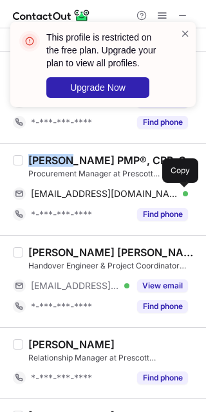
drag, startPoint x: 178, startPoint y: 194, endPoint x: 203, endPoint y: 193, distance: 25.1
click at [178, 194] on span at bounding box center [181, 194] width 10 height 10
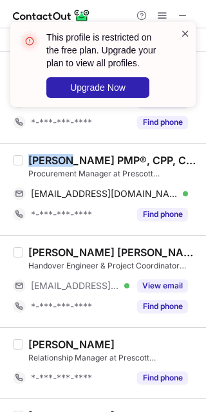
click at [182, 35] on span at bounding box center [185, 33] width 10 height 13
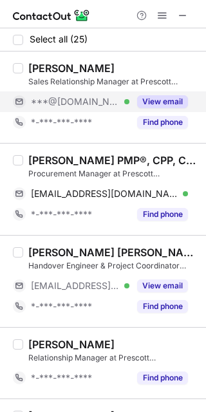
click at [153, 102] on button "View email" at bounding box center [162, 101] width 51 height 13
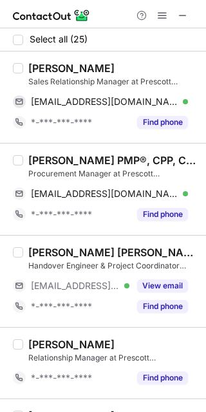
click at [47, 68] on div "ROUA ALI KHIDER" at bounding box center [71, 68] width 86 height 13
copy div "ROUA"
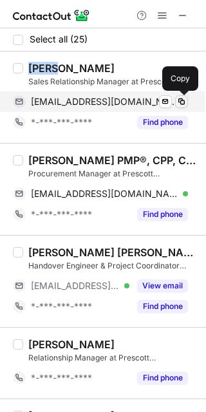
click at [180, 101] on span at bounding box center [181, 102] width 10 height 10
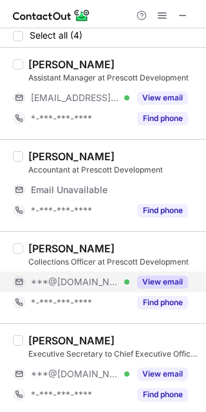
scroll to position [6, 0]
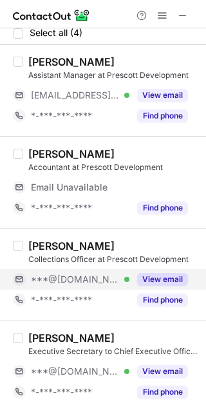
click at [173, 278] on button "View email" at bounding box center [162, 279] width 51 height 13
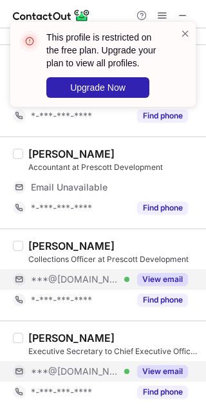
click at [148, 368] on button "View email" at bounding box center [162, 371] width 51 height 13
click at [42, 340] on div "Mamata Teli" at bounding box center [71, 338] width 86 height 13
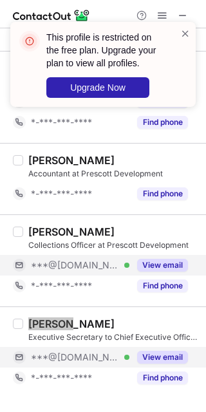
scroll to position [0, 0]
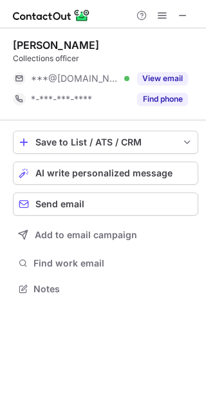
scroll to position [279, 206]
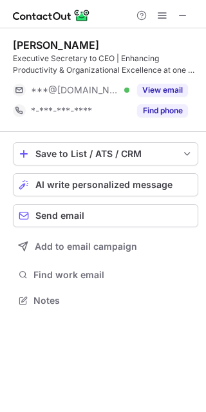
scroll to position [291, 206]
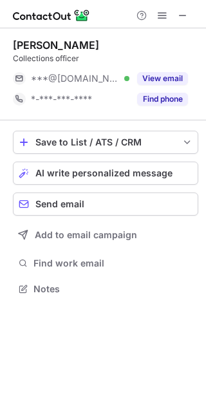
scroll to position [279, 206]
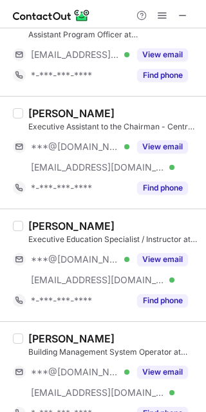
scroll to position [1908, 0]
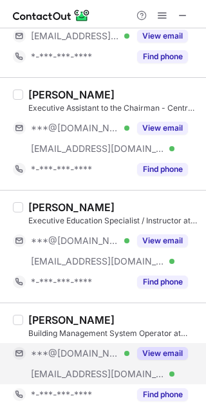
click at [161, 352] on button "View email" at bounding box center [162, 353] width 51 height 13
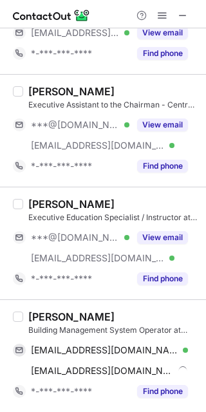
scroll to position [1887, 0]
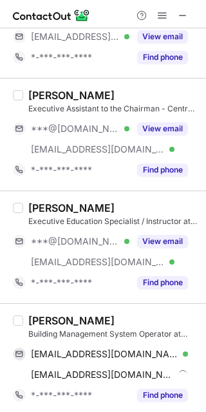
click at [52, 316] on div "Mohammad Mukidur" at bounding box center [71, 320] width 86 height 13
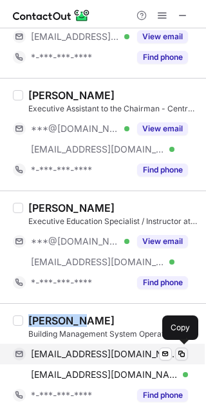
drag, startPoint x: 179, startPoint y: 347, endPoint x: 200, endPoint y: 316, distance: 37.5
click at [180, 349] on span at bounding box center [181, 354] width 10 height 10
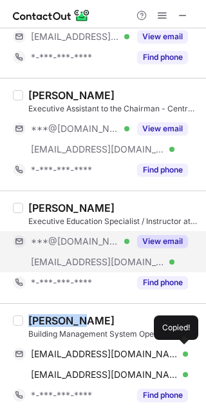
drag, startPoint x: 158, startPoint y: 239, endPoint x: 94, endPoint y: 218, distance: 67.2
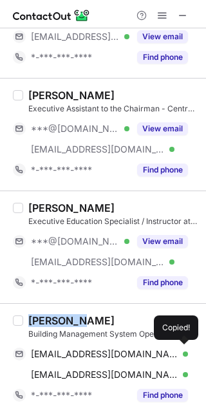
click at [158, 239] on button "View email" at bounding box center [162, 241] width 51 height 13
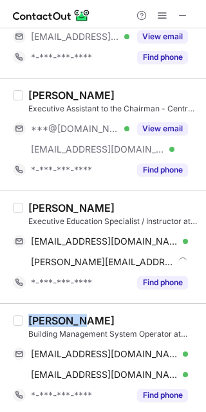
click at [48, 203] on div "Shane Tom Mathew" at bounding box center [71, 208] width 86 height 13
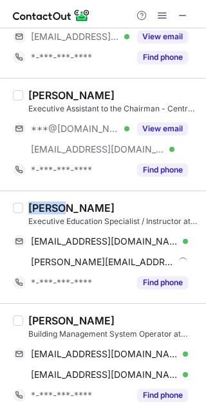
click at [48, 203] on div "Shane Tom Mathew" at bounding box center [71, 208] width 86 height 13
copy div "Shane"
click at [177, 240] on span at bounding box center [181, 241] width 10 height 10
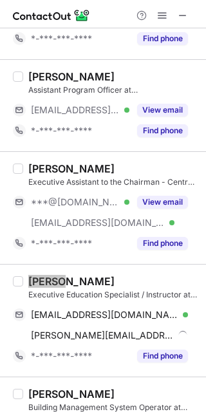
scroll to position [1726, 0]
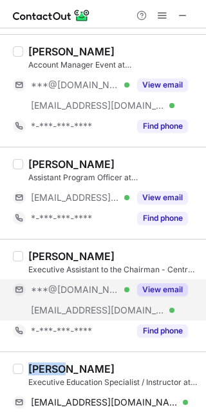
click at [151, 283] on button "View email" at bounding box center [162, 289] width 51 height 13
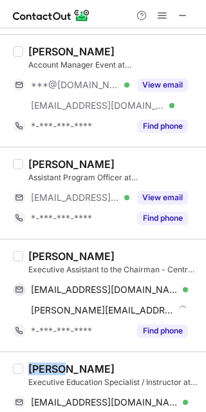
click at [44, 254] on div "Diane Kristal Pineda" at bounding box center [71, 256] width 86 height 13
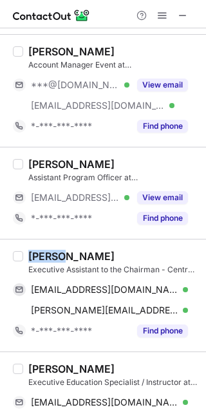
copy div "Diane"
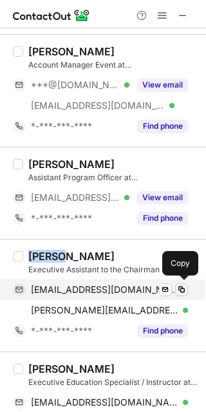
drag, startPoint x: 184, startPoint y: 285, endPoint x: 202, endPoint y: 291, distance: 19.1
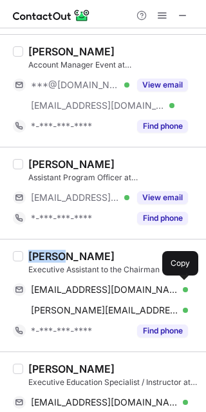
click at [184, 285] on span at bounding box center [181, 290] width 10 height 10
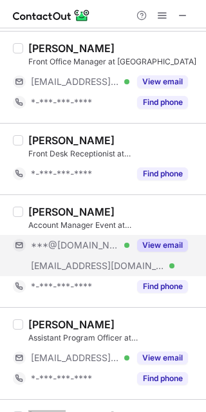
scroll to position [1565, 0]
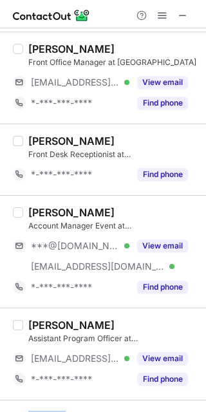
click at [149, 240] on button "View email" at bounding box center [162, 246] width 51 height 13
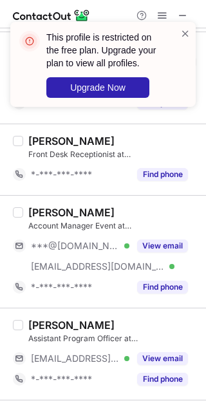
click at [53, 211] on div "Maevel Lynne Magbanua" at bounding box center [71, 212] width 86 height 13
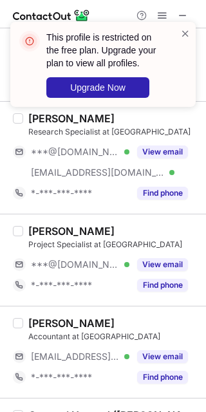
scroll to position [1082, 0]
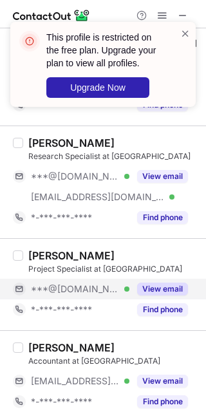
click at [144, 279] on div "View email" at bounding box center [158, 289] width 59 height 21
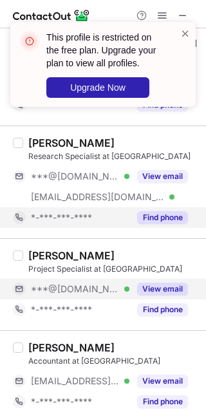
scroll to position [1002, 0]
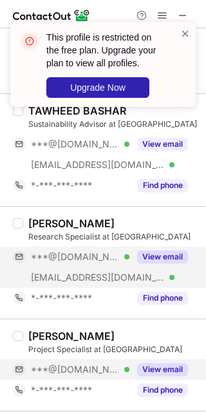
click at [157, 250] on button "View email" at bounding box center [162, 256] width 51 height 13
click at [48, 222] on div "Nethmi Rathnayake" at bounding box center [71, 223] width 86 height 13
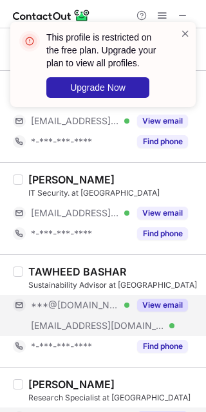
click at [156, 301] on button "View email" at bounding box center [162, 305] width 51 height 13
click at [57, 271] on div "TAWHEED BASHAR" at bounding box center [77, 271] width 98 height 13
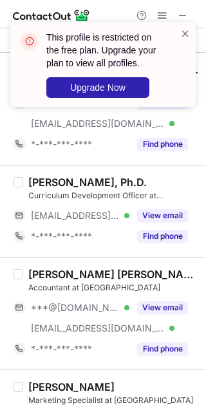
scroll to position [519, 0]
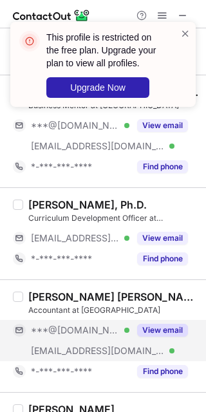
click at [162, 324] on button "View email" at bounding box center [162, 330] width 51 height 13
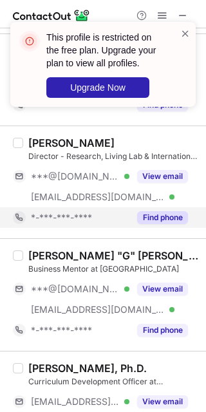
scroll to position [278, 0]
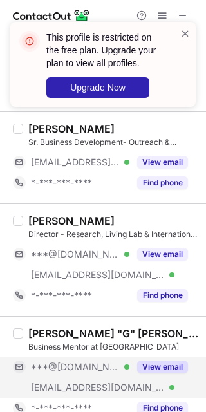
click at [158, 363] on button "View email" at bounding box center [162, 367] width 51 height 13
click at [43, 332] on div "Guido "G" Mercati, MSc" at bounding box center [113, 333] width 170 height 13
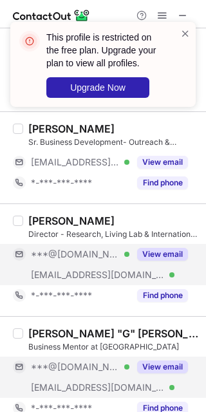
click at [158, 250] on button "View email" at bounding box center [162, 254] width 51 height 13
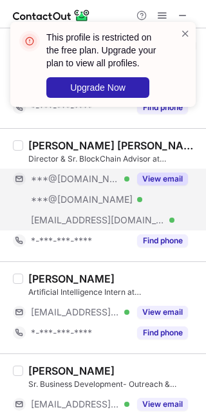
scroll to position [0, 0]
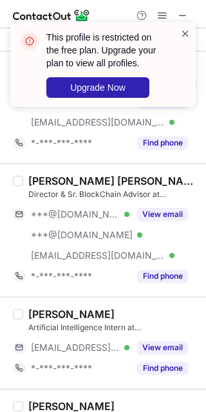
click at [187, 37] on span at bounding box center [185, 33] width 10 height 13
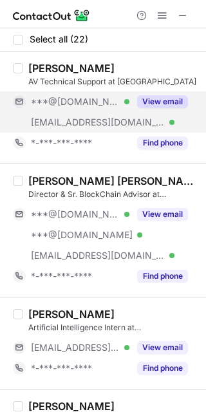
click at [161, 102] on button "View email" at bounding box center [162, 101] width 51 height 13
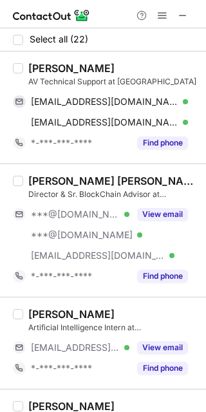
click at [48, 71] on div "Jesim Shahin" at bounding box center [71, 68] width 86 height 13
copy div "Jesim"
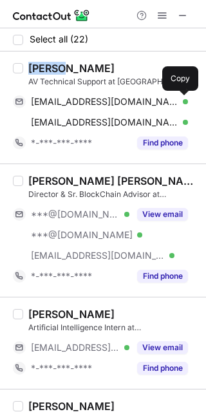
drag, startPoint x: 181, startPoint y: 104, endPoint x: 200, endPoint y: 149, distance: 49.4
click at [181, 104] on span at bounding box center [181, 102] width 10 height 10
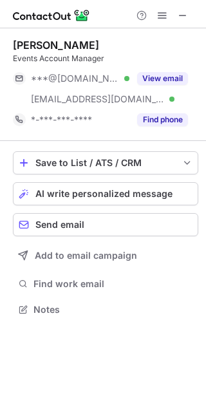
scroll to position [300, 206]
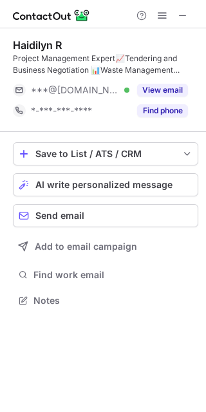
scroll to position [291, 206]
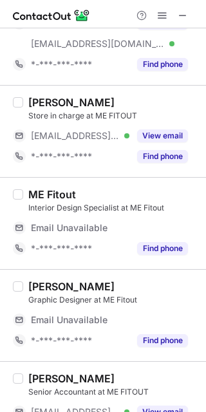
scroll to position [1447, 0]
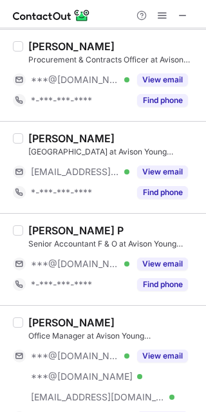
scroll to position [640, 0]
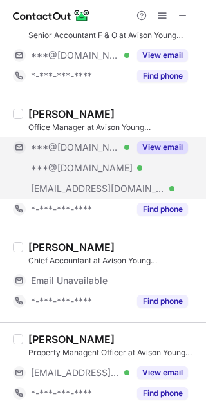
click at [158, 146] on button "View email" at bounding box center [162, 147] width 51 height 13
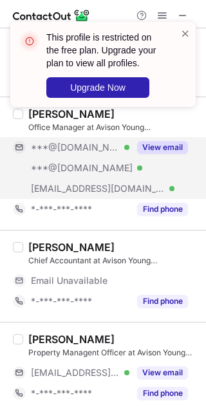
scroll to position [480, 0]
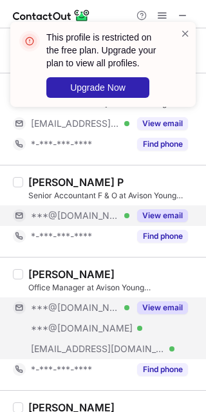
click at [162, 216] on button "View email" at bounding box center [162, 215] width 51 height 13
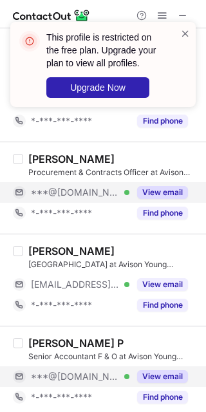
click at [152, 191] on button "View email" at bounding box center [162, 192] width 51 height 13
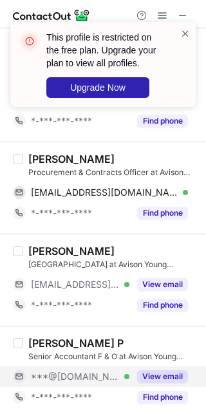
click at [41, 160] on div "Devi Ravindran" at bounding box center [71, 159] width 86 height 13
copy div "Devi"
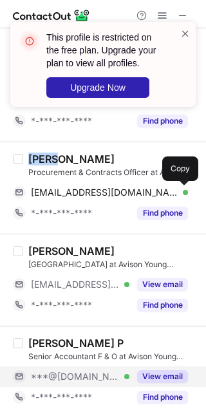
drag, startPoint x: 184, startPoint y: 189, endPoint x: 203, endPoint y: 246, distance: 59.9
click at [184, 189] on span at bounding box center [181, 192] width 10 height 10
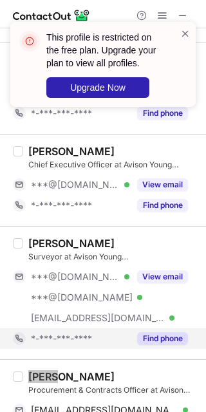
scroll to position [57, 0]
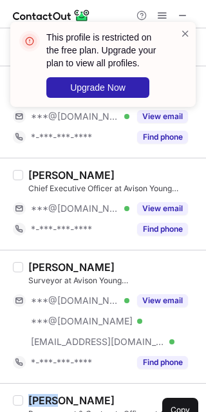
drag, startPoint x: 156, startPoint y: 294, endPoint x: 92, endPoint y: 287, distance: 64.1
click at [156, 294] on button "View email" at bounding box center [162, 300] width 51 height 13
click at [44, 266] on div "Lovika Manchanda" at bounding box center [71, 267] width 86 height 13
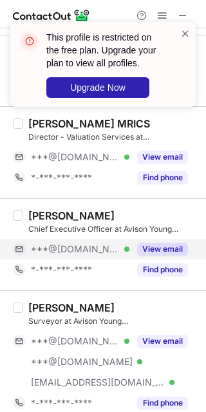
scroll to position [0, 0]
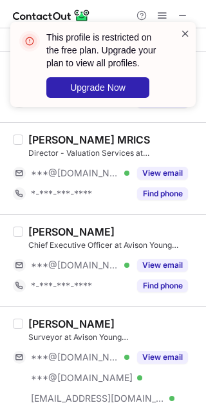
click at [189, 36] on span at bounding box center [185, 33] width 10 height 13
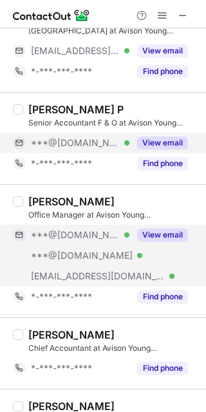
scroll to position [563, 0]
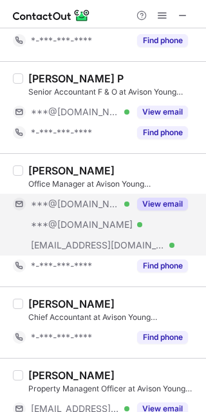
click at [140, 202] on button "View email" at bounding box center [162, 204] width 51 height 13
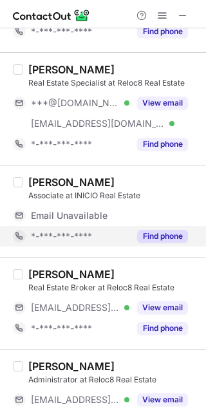
scroll to position [640, 0]
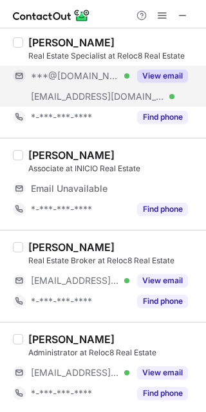
click at [166, 73] on button "View email" at bounding box center [162, 76] width 51 height 13
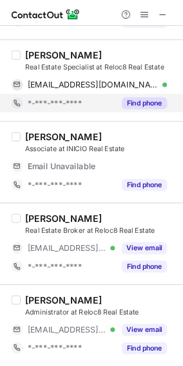
scroll to position [540, 0]
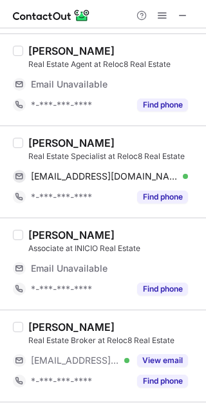
click at [39, 142] on div "[PERSON_NAME]" at bounding box center [71, 143] width 86 height 13
copy div "Max"
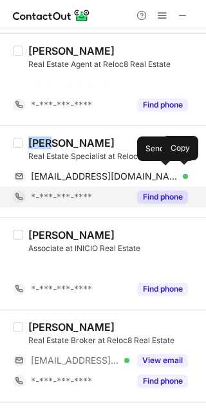
click at [181, 191] on button "Find phone" at bounding box center [162, 197] width 51 height 13
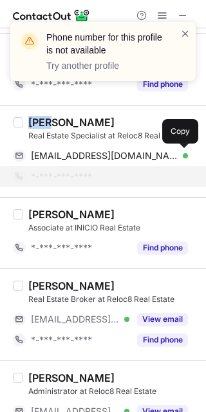
drag, startPoint x: 184, startPoint y: 153, endPoint x: 201, endPoint y: 180, distance: 31.8
click at [184, 155] on span at bounding box center [181, 156] width 10 height 10
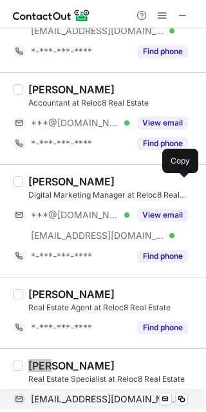
scroll to position [265, 0]
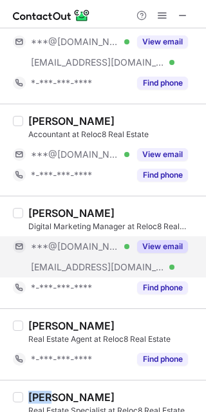
click at [151, 245] on button "View email" at bounding box center [162, 246] width 51 height 13
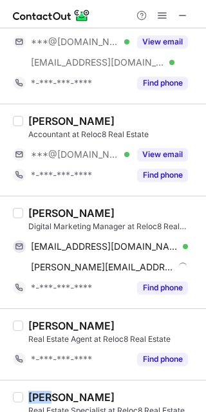
click at [39, 214] on div "[PERSON_NAME]" at bounding box center [71, 213] width 86 height 13
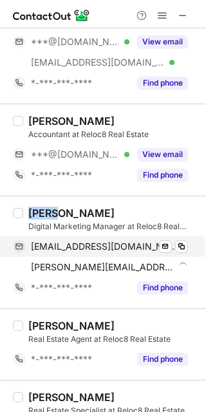
copy div "[PERSON_NAME]"
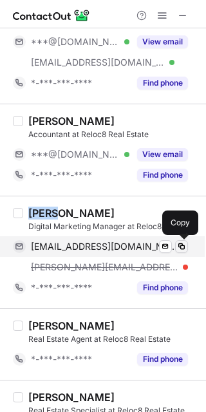
drag, startPoint x: 180, startPoint y: 245, endPoint x: 202, endPoint y: 255, distance: 24.2
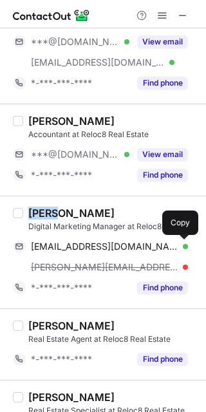
click at [182, 245] on span at bounding box center [181, 246] width 10 height 10
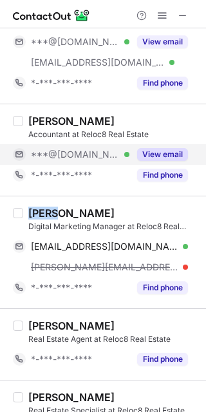
click at [165, 146] on div "View email" at bounding box center [158, 154] width 59 height 21
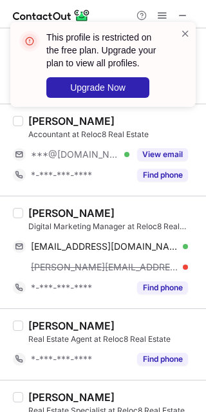
click at [52, 121] on div "This profile is restricted on the free plan. Upgrade your plan to view all prof…" at bounding box center [103, 69] width 206 height 121
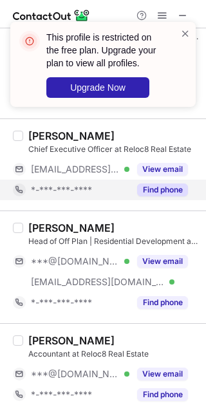
scroll to position [23, 0]
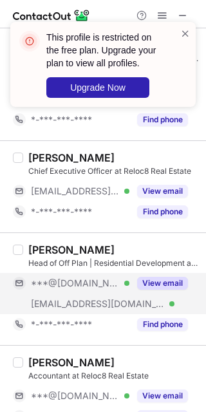
click at [150, 283] on button "View email" at bounding box center [162, 283] width 51 height 13
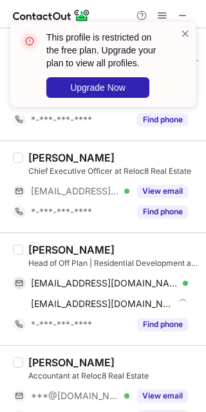
click at [46, 251] on div "Akbota Karagulova" at bounding box center [71, 249] width 86 height 13
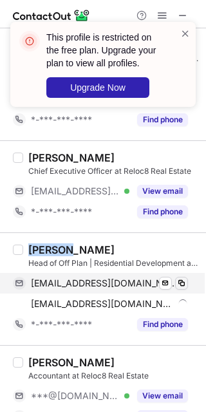
drag, startPoint x: 46, startPoint y: 252, endPoint x: 175, endPoint y: 281, distance: 132.1
click at [48, 252] on div "Akbota Karagulova" at bounding box center [71, 249] width 86 height 13
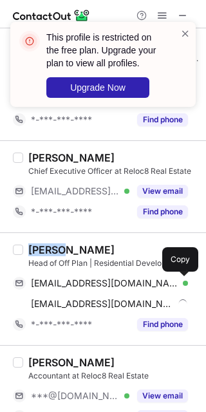
copy div "Akbota"
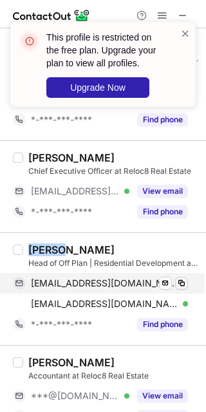
drag, startPoint x: 182, startPoint y: 283, endPoint x: 192, endPoint y: 287, distance: 10.7
click at [182, 283] on span at bounding box center [181, 283] width 10 height 10
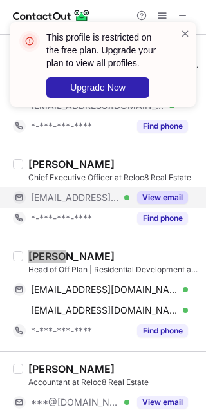
scroll to position [0, 0]
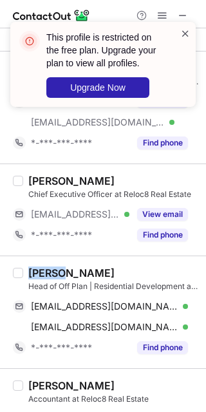
click at [187, 35] on span at bounding box center [185, 33] width 10 height 13
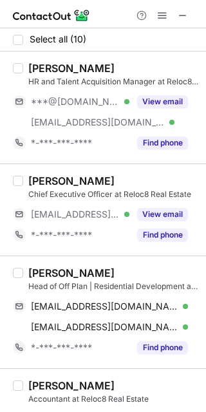
click at [156, 93] on div "This profile is restricted on the free plan. Upgrade your plan to view all prof…" at bounding box center [100, 59] width 118 height 67
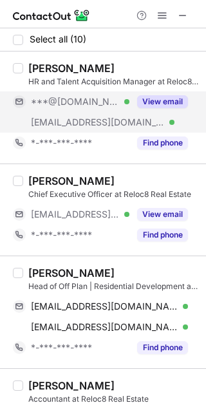
click at [164, 99] on button "View email" at bounding box center [162, 101] width 51 height 13
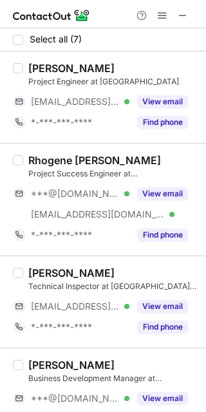
scroll to position [364, 0]
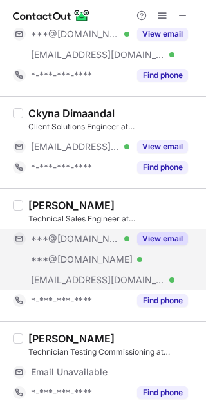
click at [155, 240] on button "View email" at bounding box center [162, 238] width 51 height 13
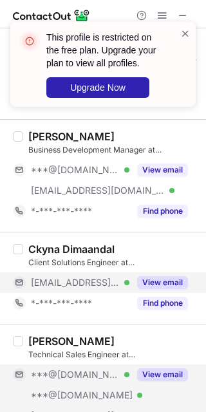
scroll to position [203, 0]
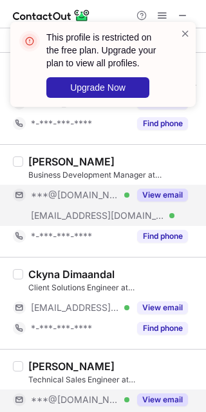
click at [158, 198] on button "View email" at bounding box center [162, 195] width 51 height 13
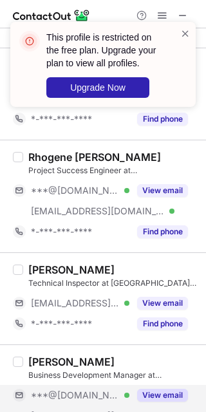
scroll to position [0, 0]
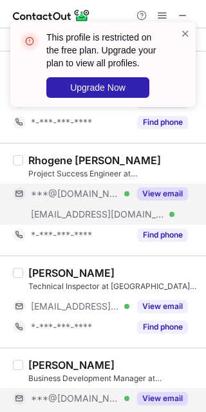
click at [167, 189] on button "View email" at bounding box center [162, 193] width 51 height 13
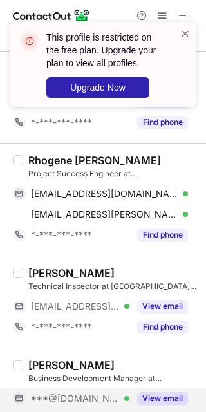
click at [52, 162] on div "Rhogene Ann Baquing" at bounding box center [94, 160] width 133 height 13
copy div "Rhogene"
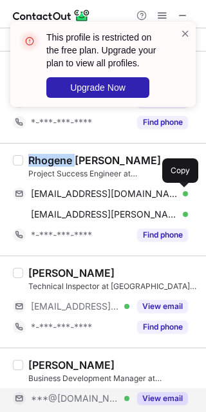
drag, startPoint x: 186, startPoint y: 191, endPoint x: 190, endPoint y: 205, distance: 14.7
click at [185, 191] on span at bounding box center [181, 194] width 10 height 10
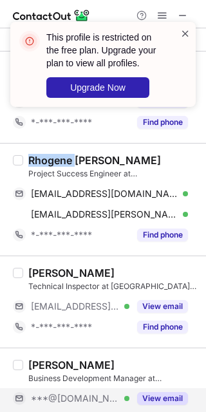
click at [182, 33] on span at bounding box center [185, 33] width 10 height 13
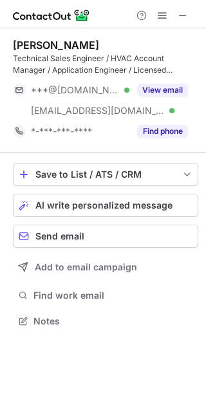
scroll to position [312, 206]
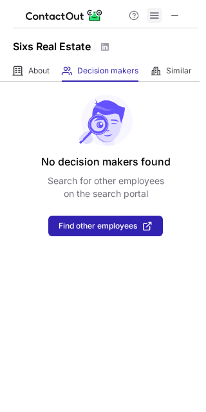
click at [156, 19] on span at bounding box center [154, 15] width 10 height 10
